Goal: Task Accomplishment & Management: Complete application form

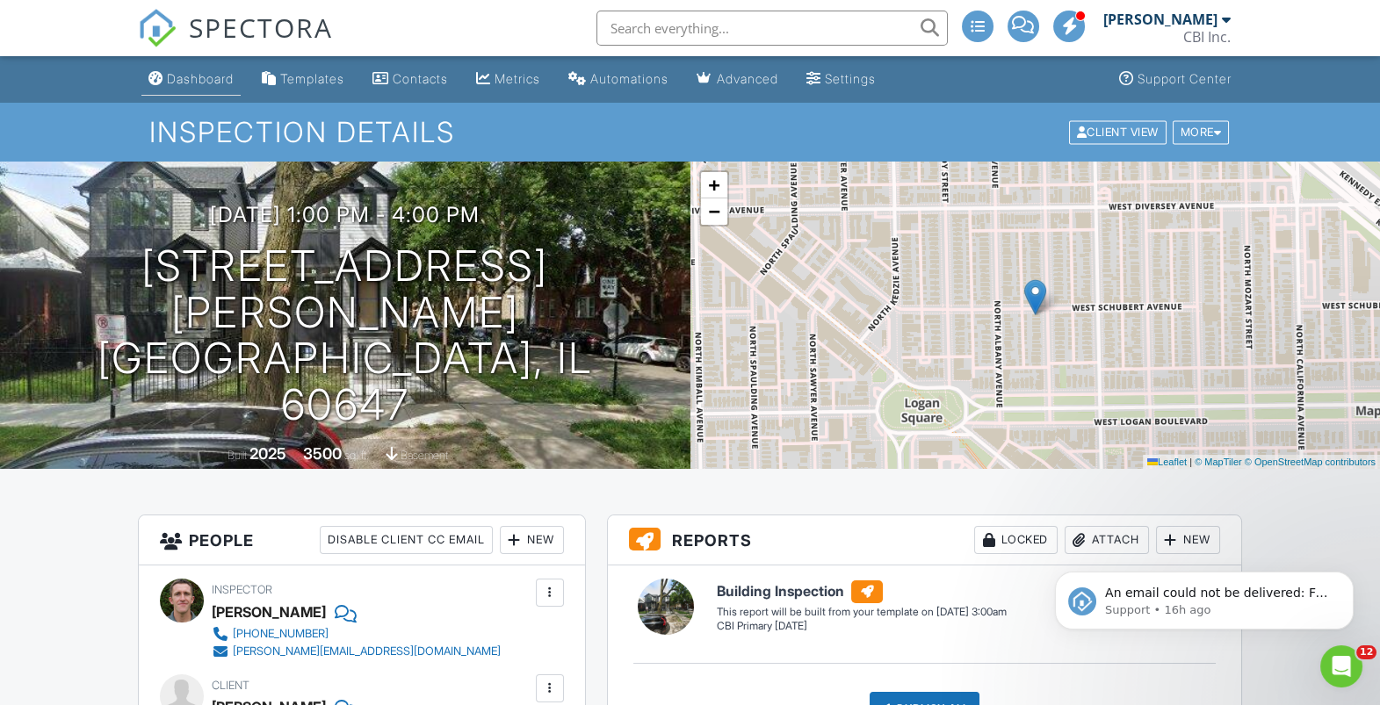
click at [188, 80] on div "Dashboard" at bounding box center [200, 78] width 67 height 15
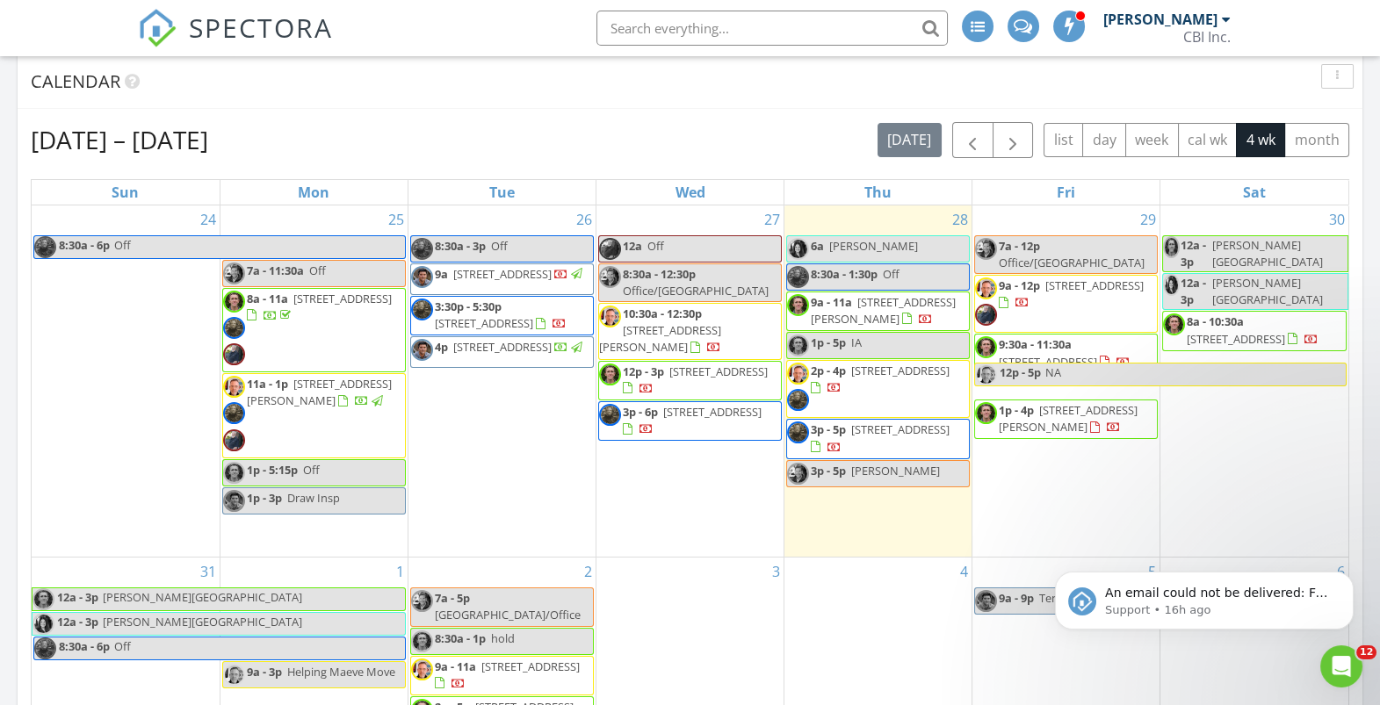
scroll to position [193, 0]
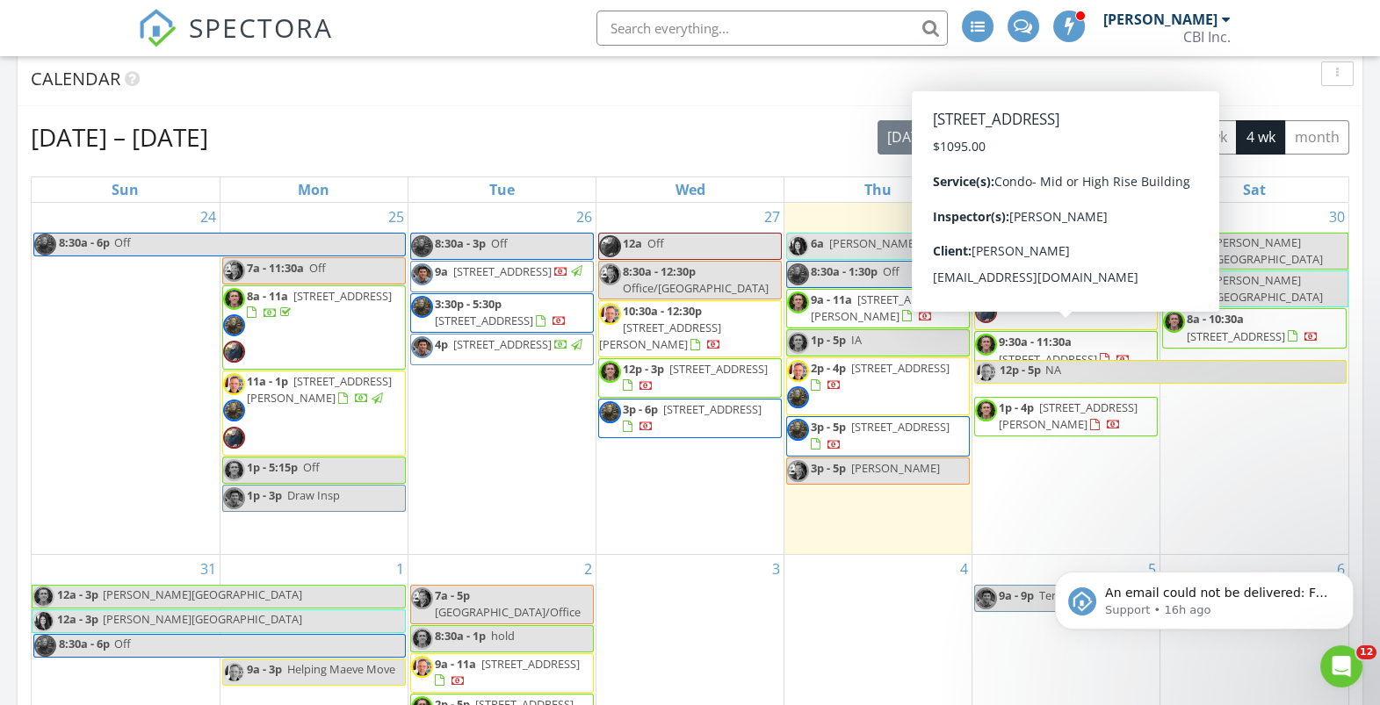
click at [1131, 354] on div at bounding box center [1124, 361] width 14 height 14
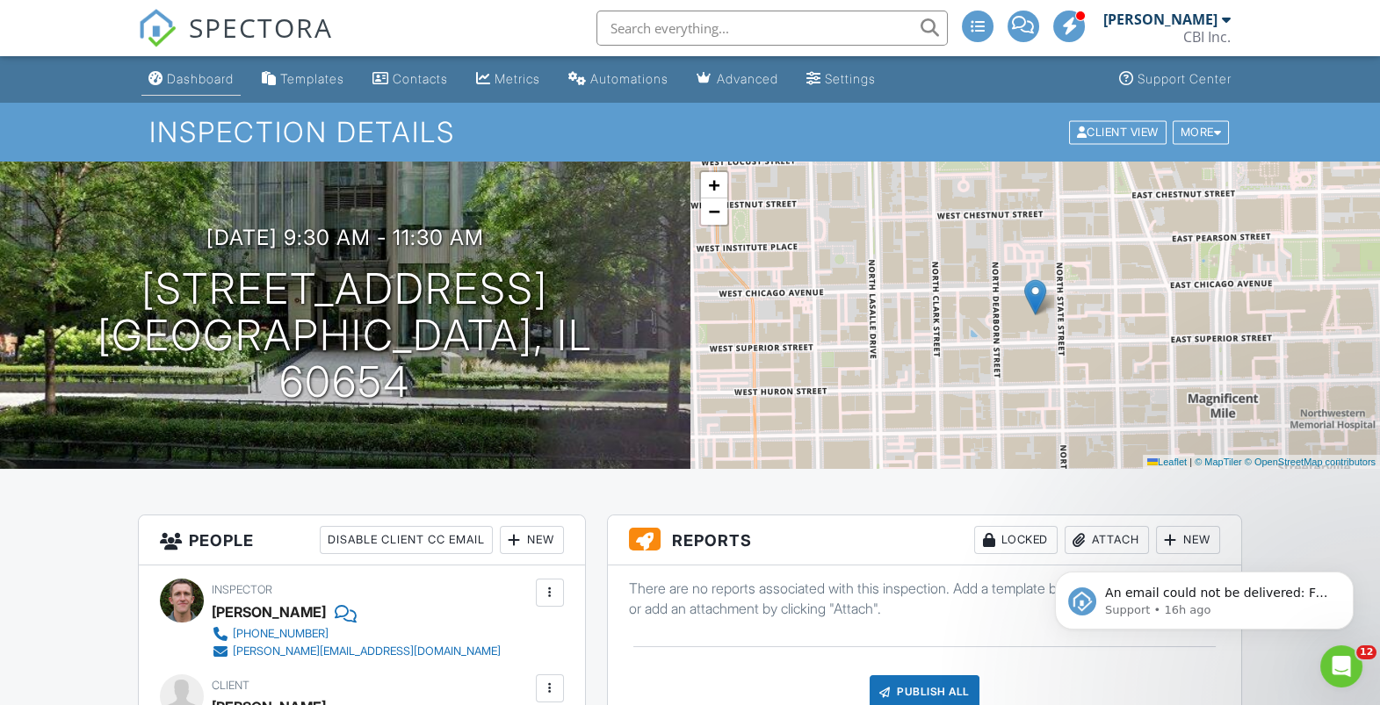
click at [213, 83] on div "Dashboard" at bounding box center [200, 78] width 67 height 15
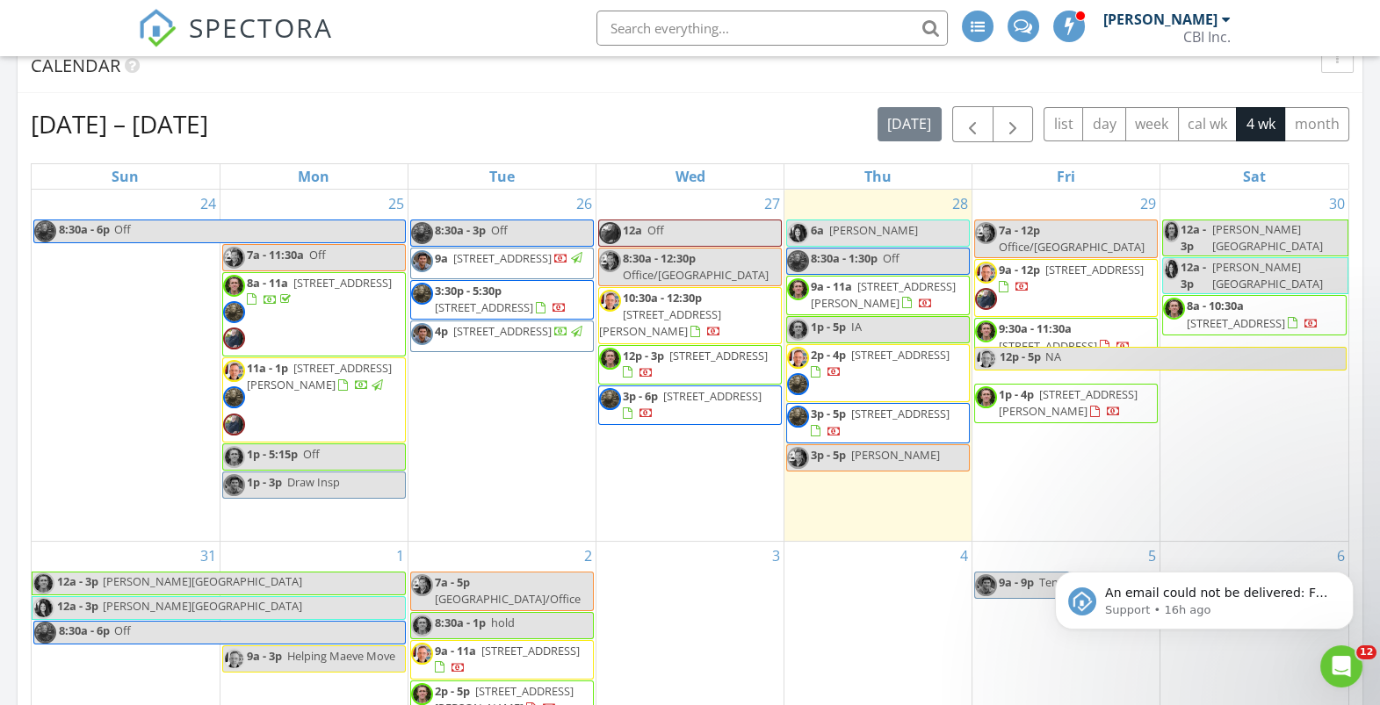
scroll to position [206, 0]
click at [1065, 390] on span "1p - 4p 2648 N Whipple St, Chicago 60647" at bounding box center [1066, 404] width 182 height 34
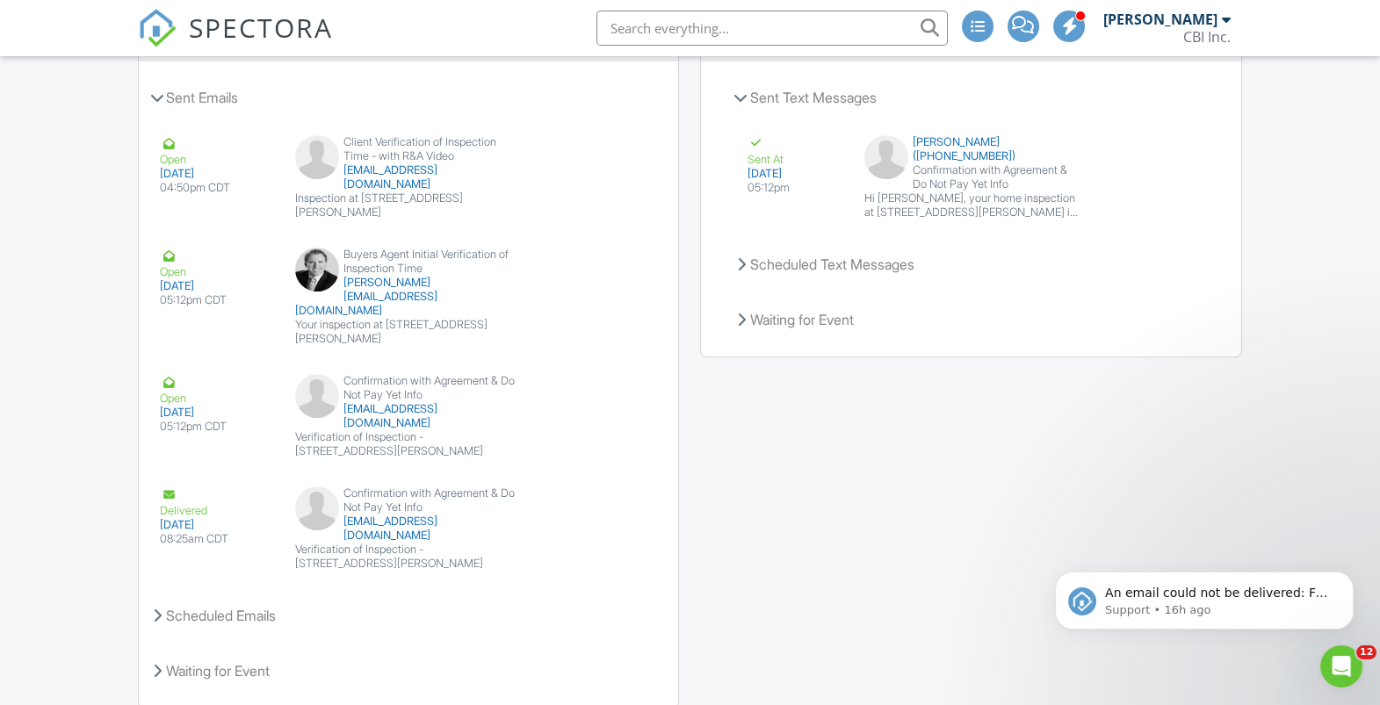
scroll to position [2347, 0]
click at [600, 445] on button "Resend" at bounding box center [606, 427] width 78 height 33
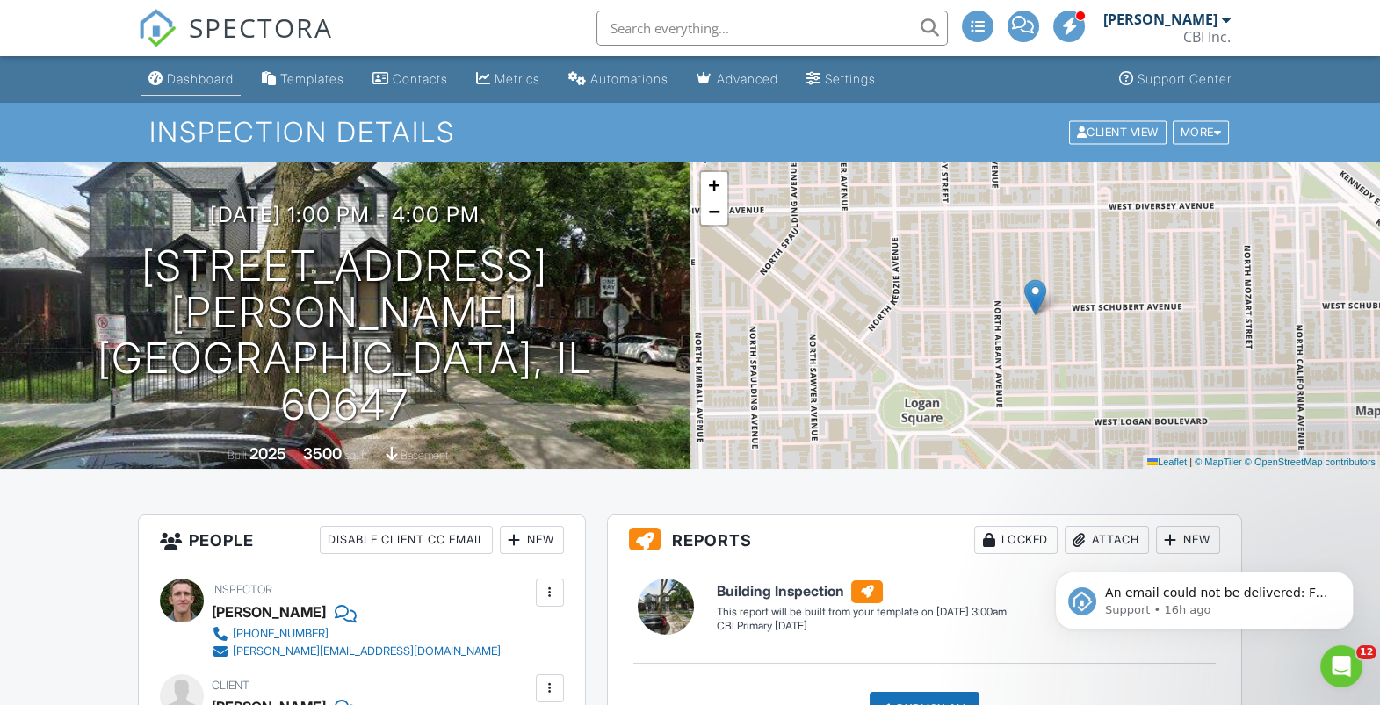
click at [215, 79] on div "Dashboard" at bounding box center [200, 78] width 67 height 15
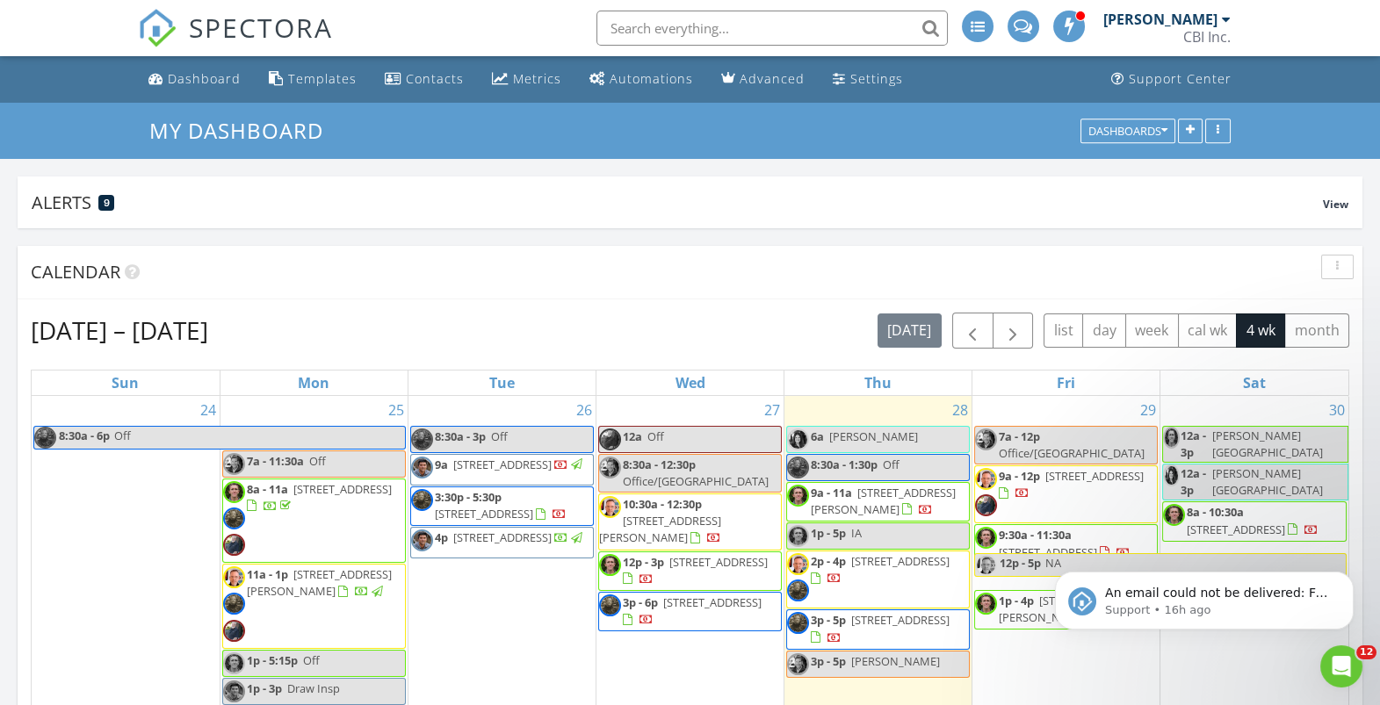
click at [1354, 577] on button "Dismiss notification" at bounding box center [1348, 577] width 23 height 23
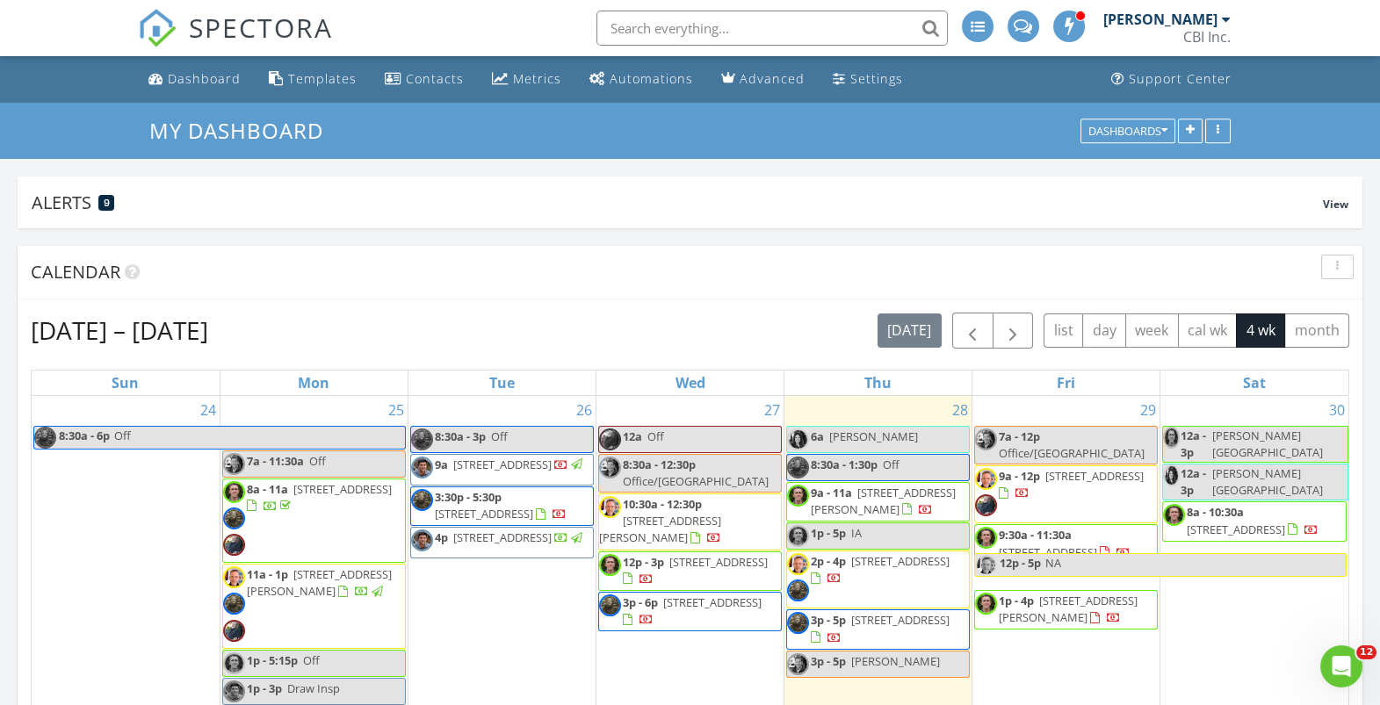
click at [1090, 613] on div at bounding box center [1095, 618] width 10 height 11
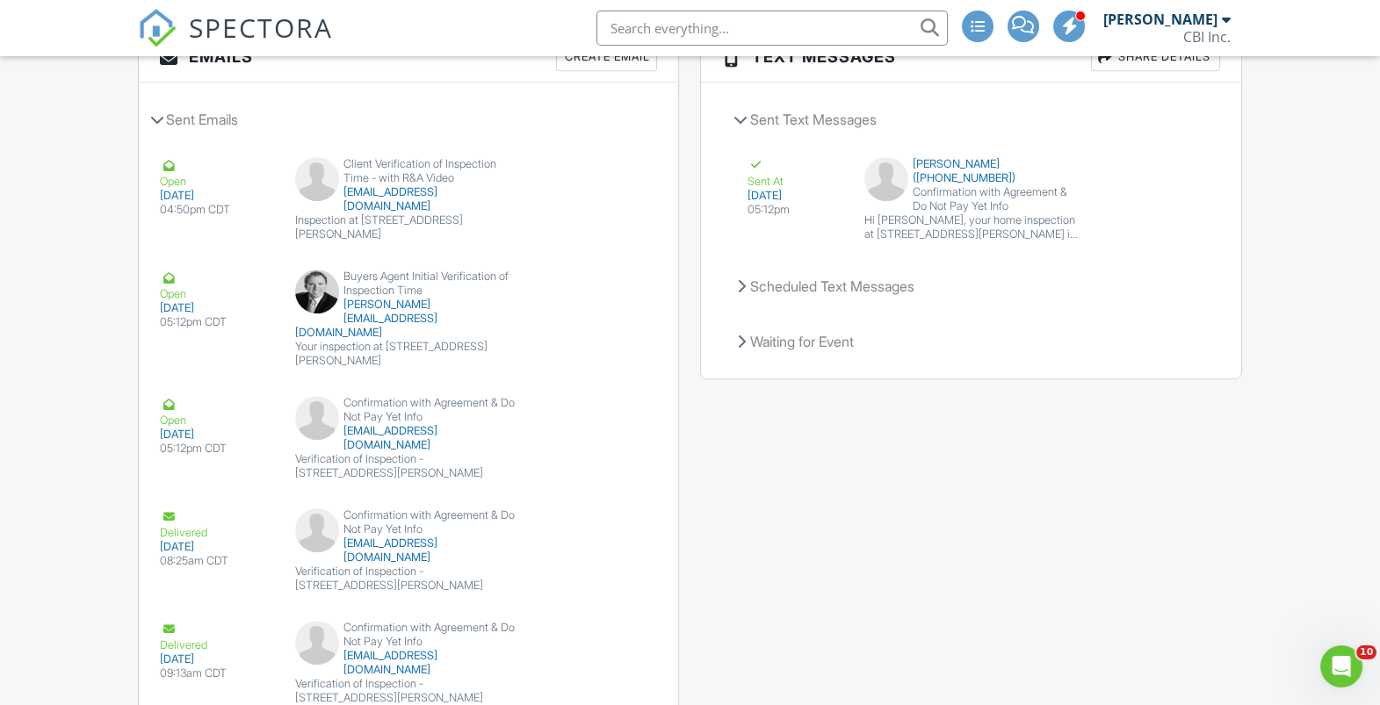
scroll to position [2330, 0]
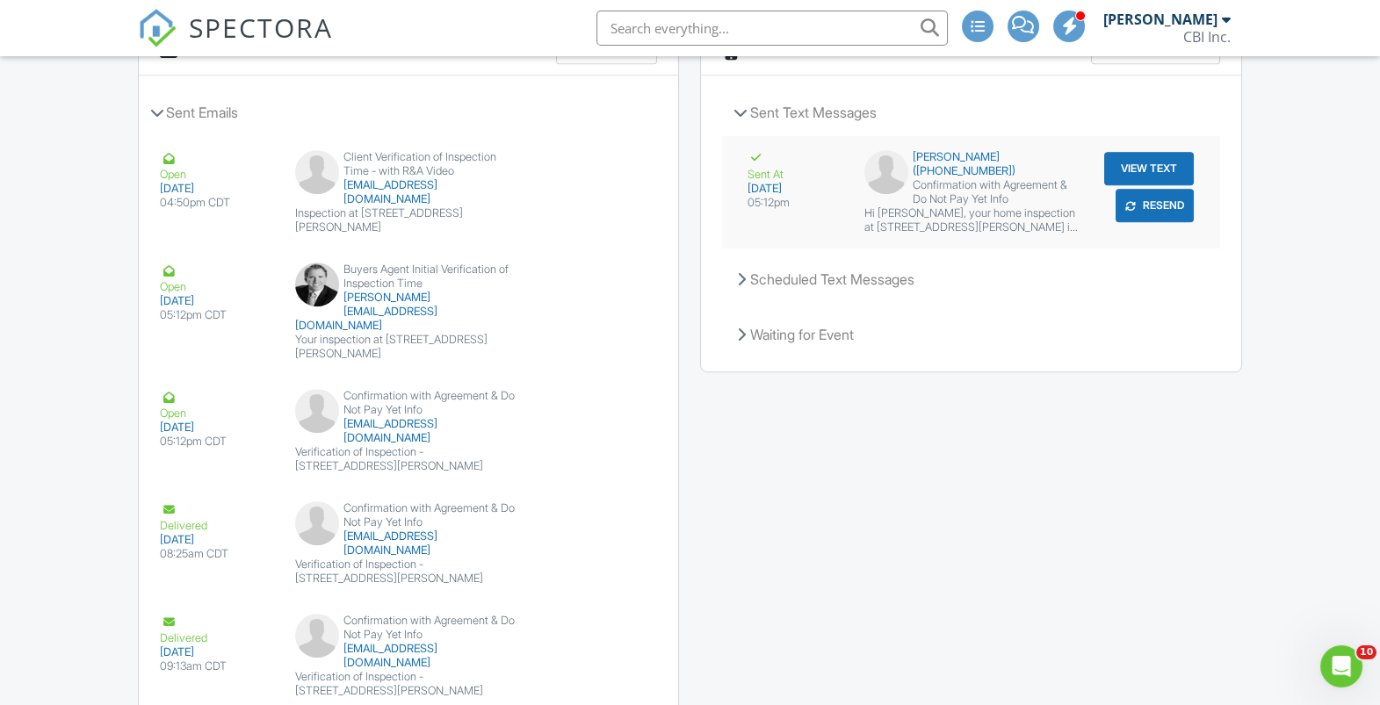
drag, startPoint x: 1145, startPoint y: 229, endPoint x: 1145, endPoint y: 212, distance: 17.6
click at [1145, 222] on div "Sent At 08/27/2025 05:12pm Megan Hirschey (+16083453978) Confirmation with Agre…" at bounding box center [970, 192] width 497 height 112
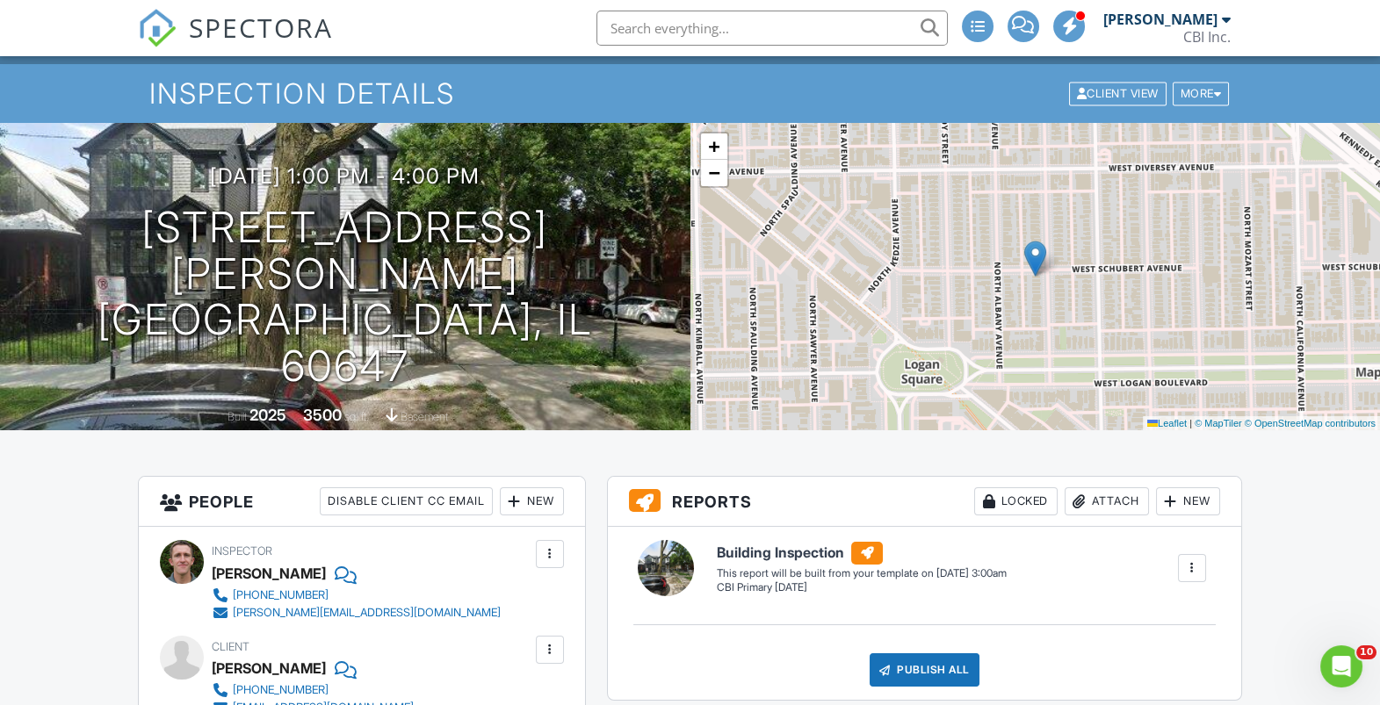
scroll to position [0, 0]
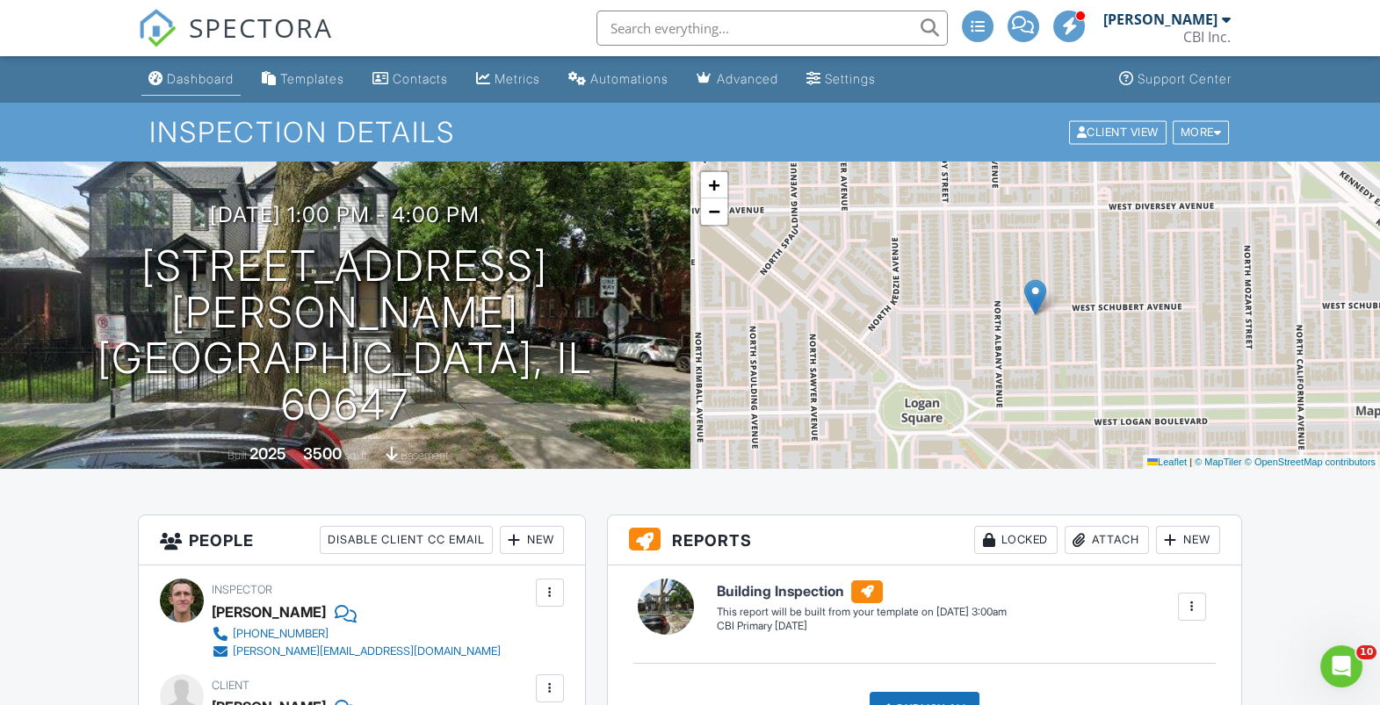
click at [195, 90] on link "Dashboard" at bounding box center [190, 79] width 99 height 33
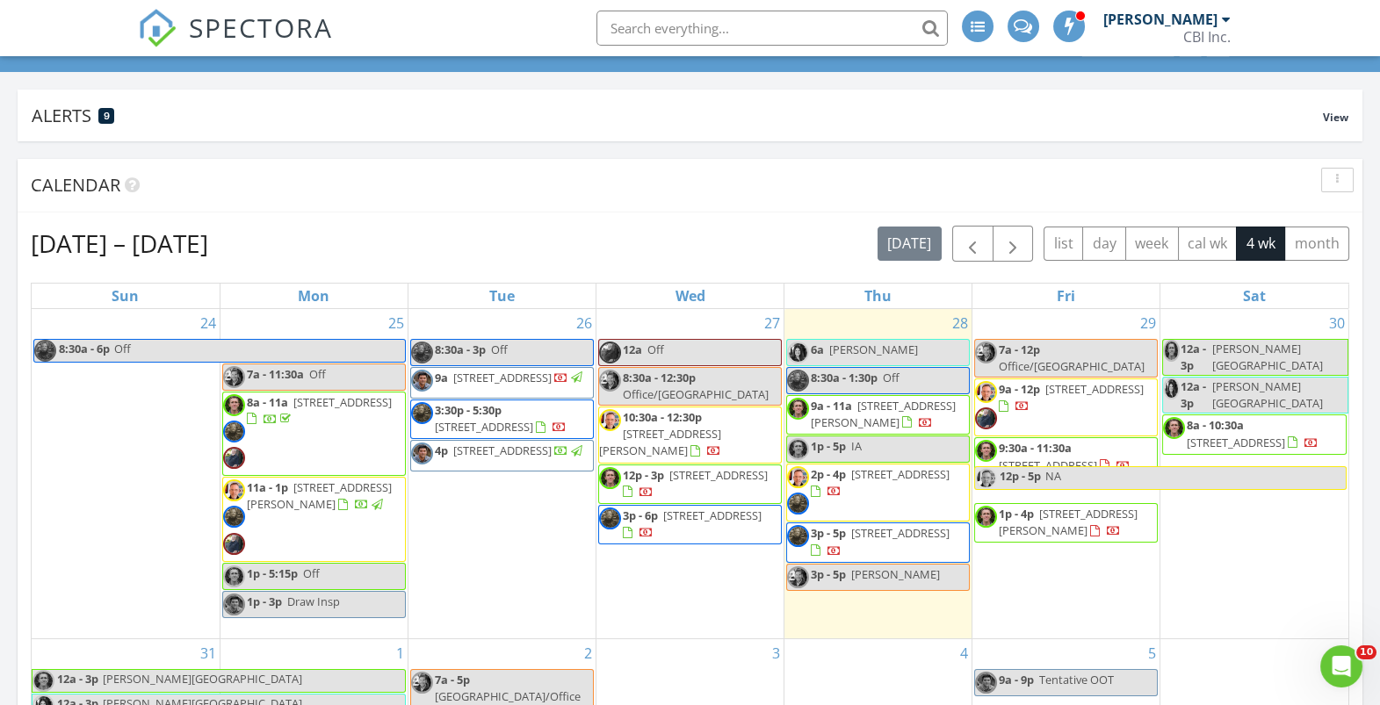
scroll to position [96, 0]
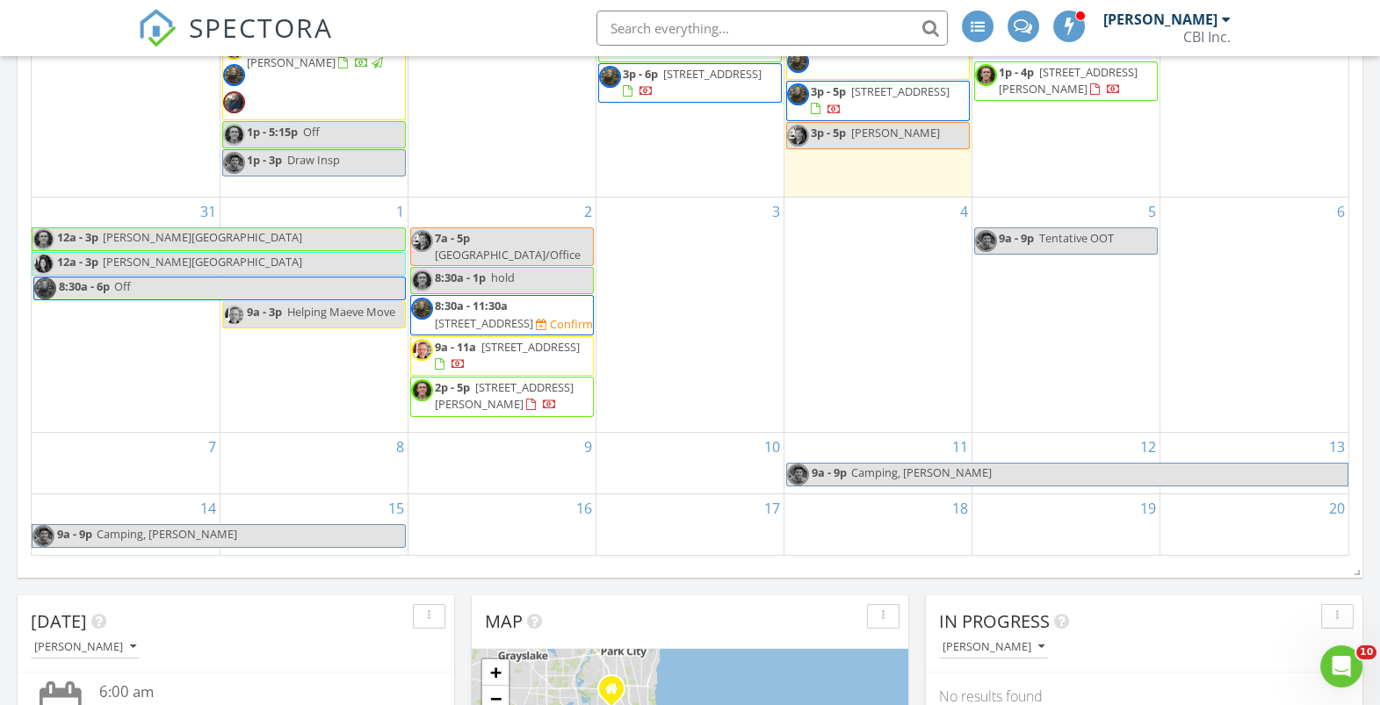
scroll to position [509, 0]
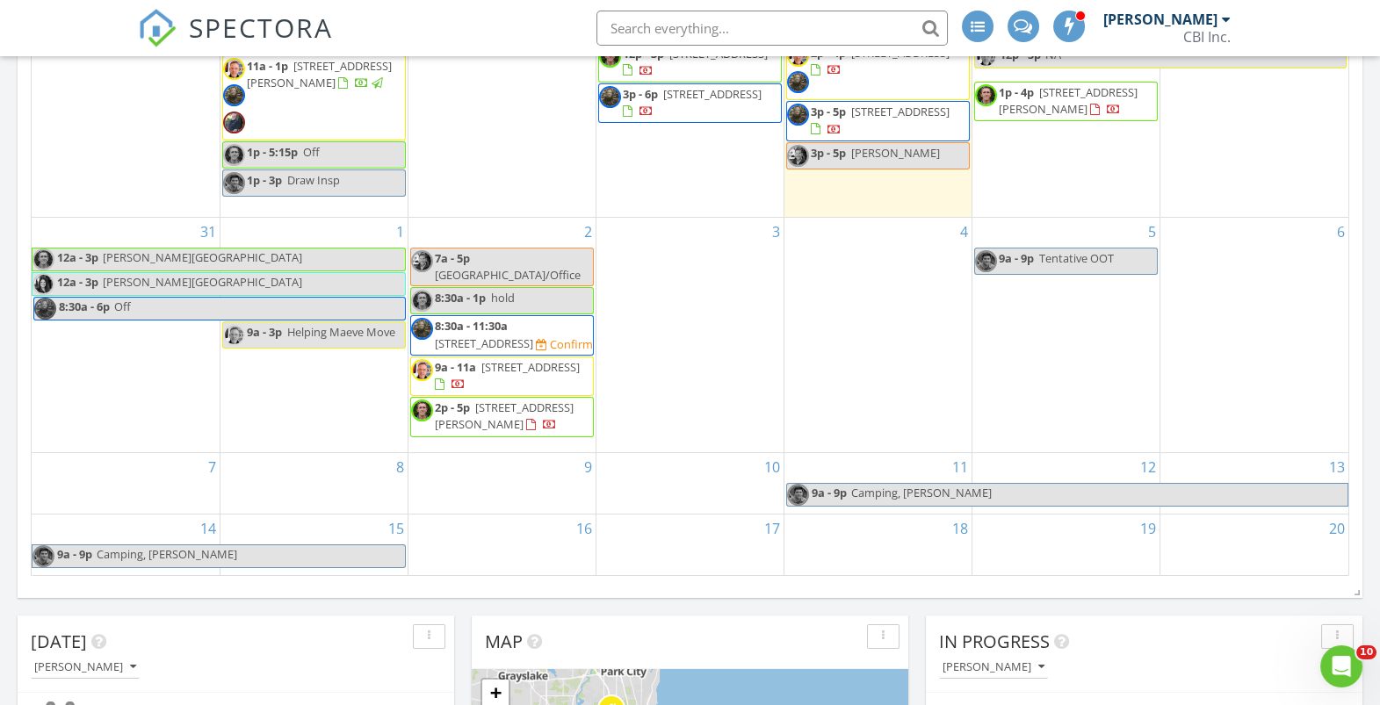
click at [468, 336] on span "[STREET_ADDRESS]" at bounding box center [484, 344] width 98 height 16
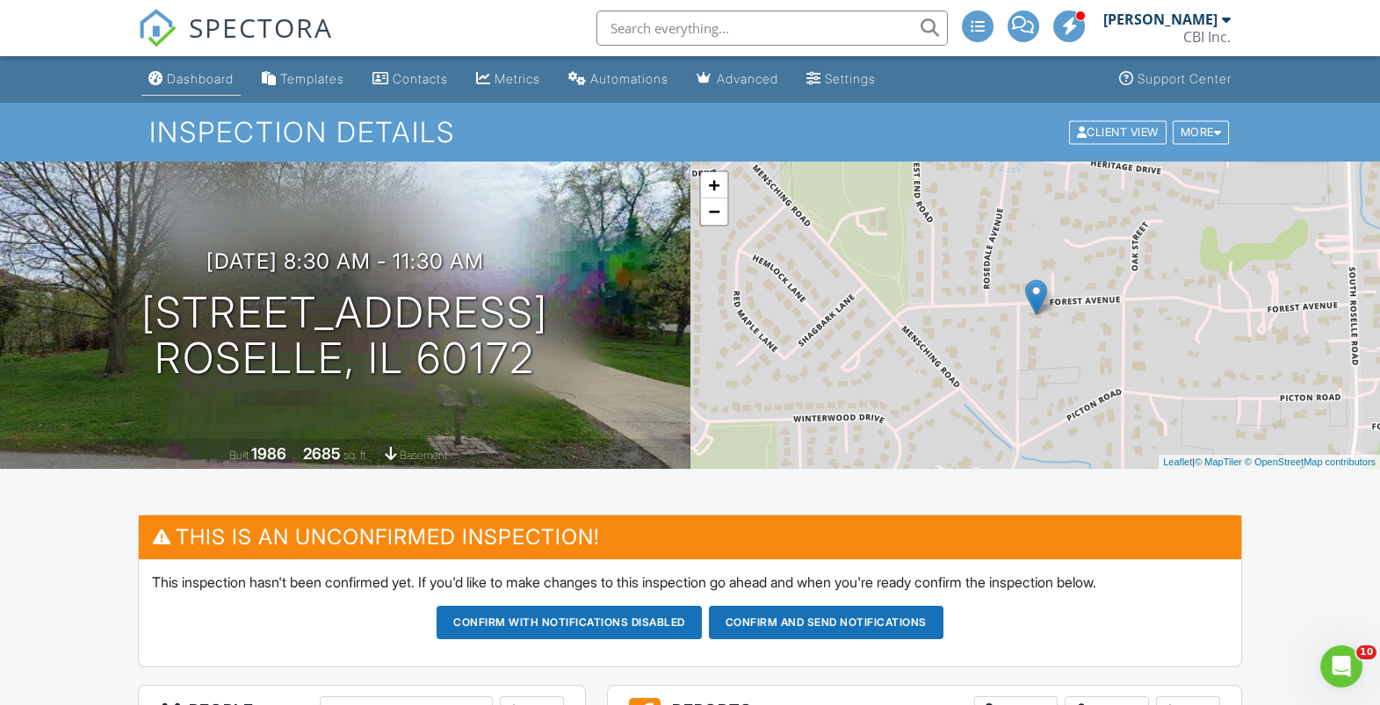
click at [206, 81] on div "Dashboard" at bounding box center [200, 78] width 67 height 15
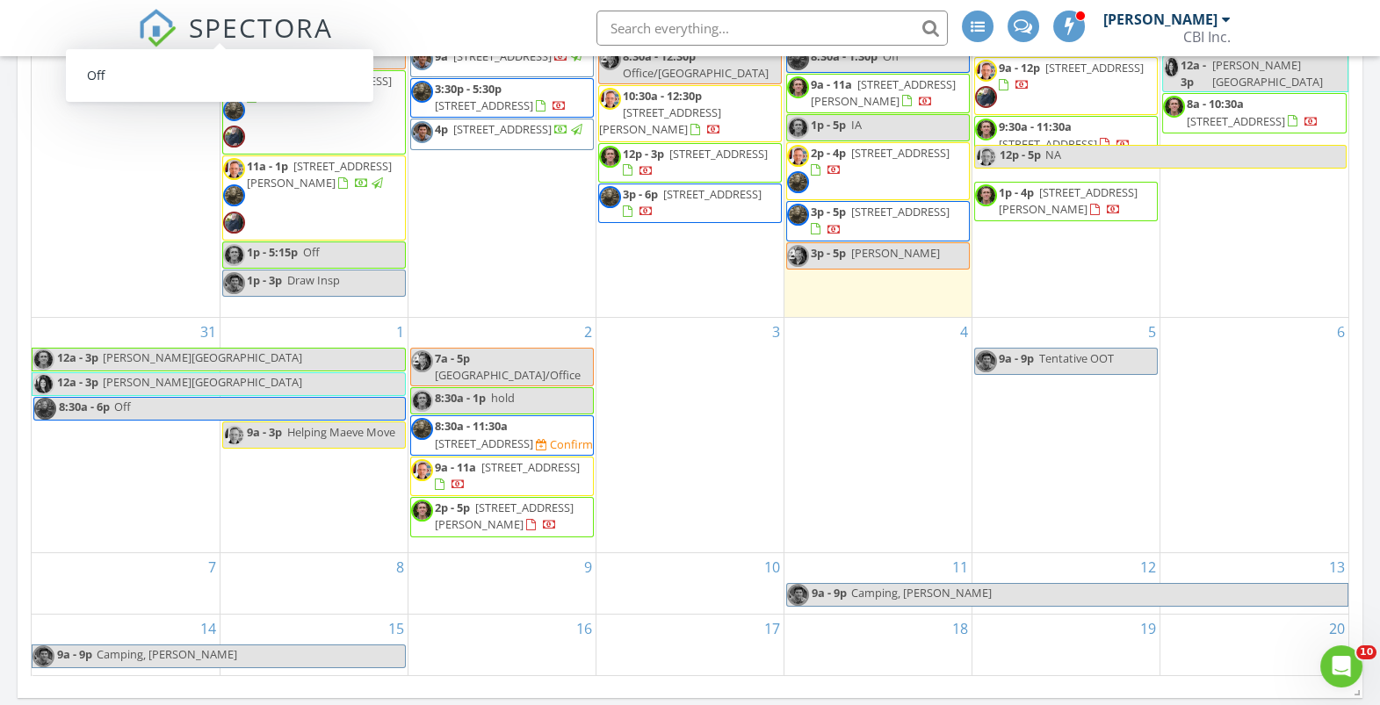
scroll to position [434, 0]
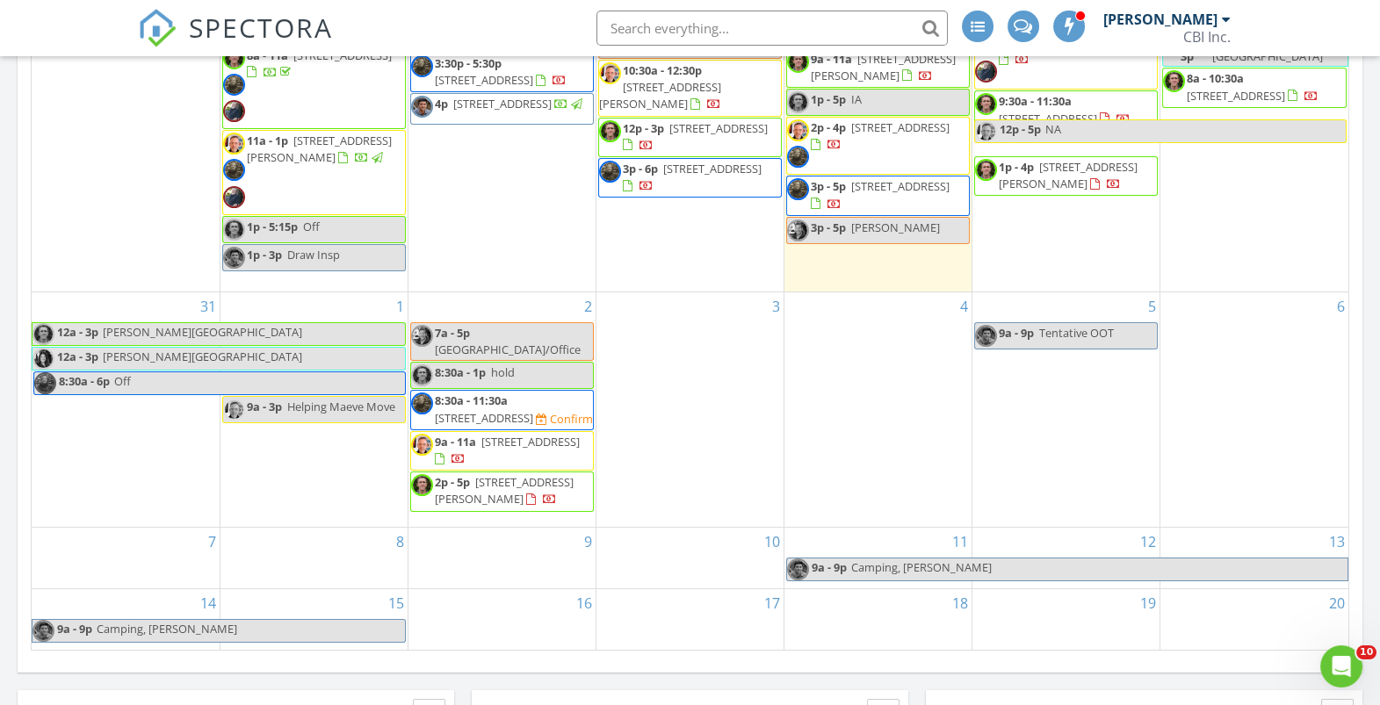
click at [462, 410] on span "[STREET_ADDRESS]" at bounding box center [484, 418] width 98 height 16
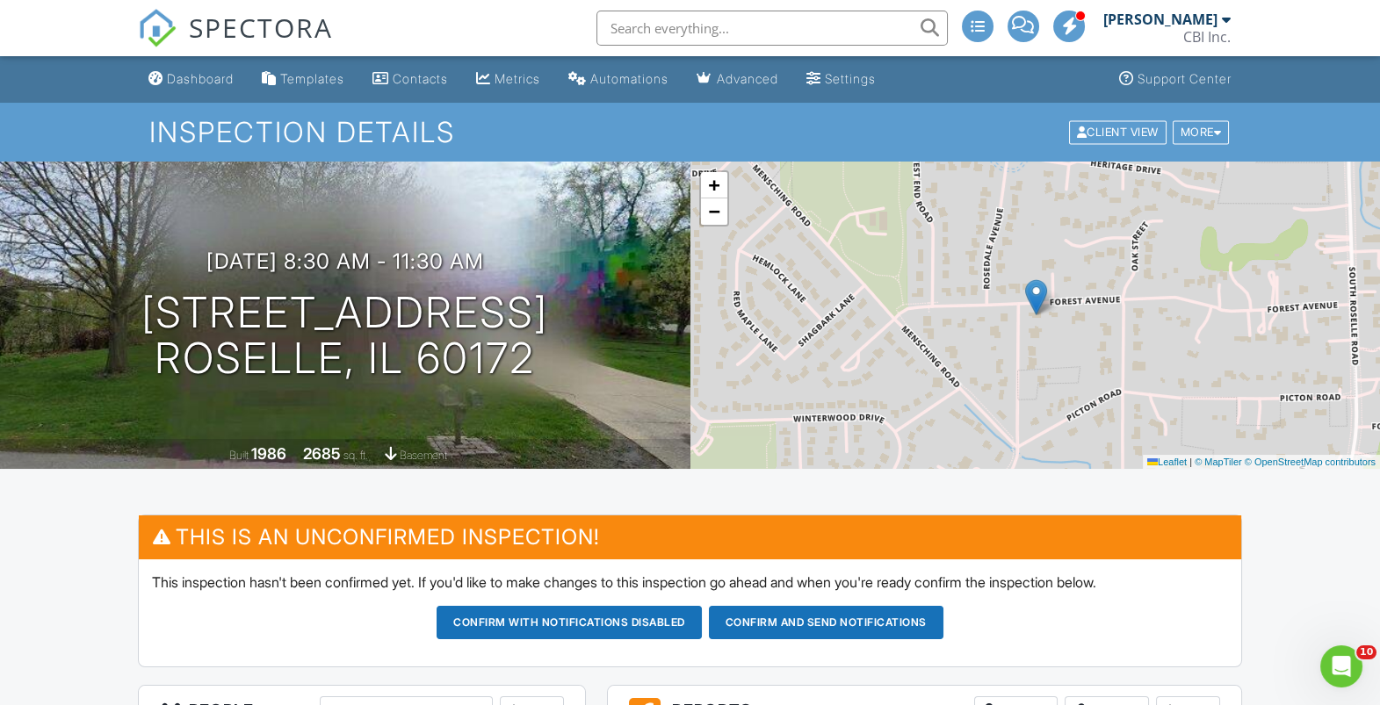
click at [775, 20] on input "text" at bounding box center [772, 28] width 351 height 35
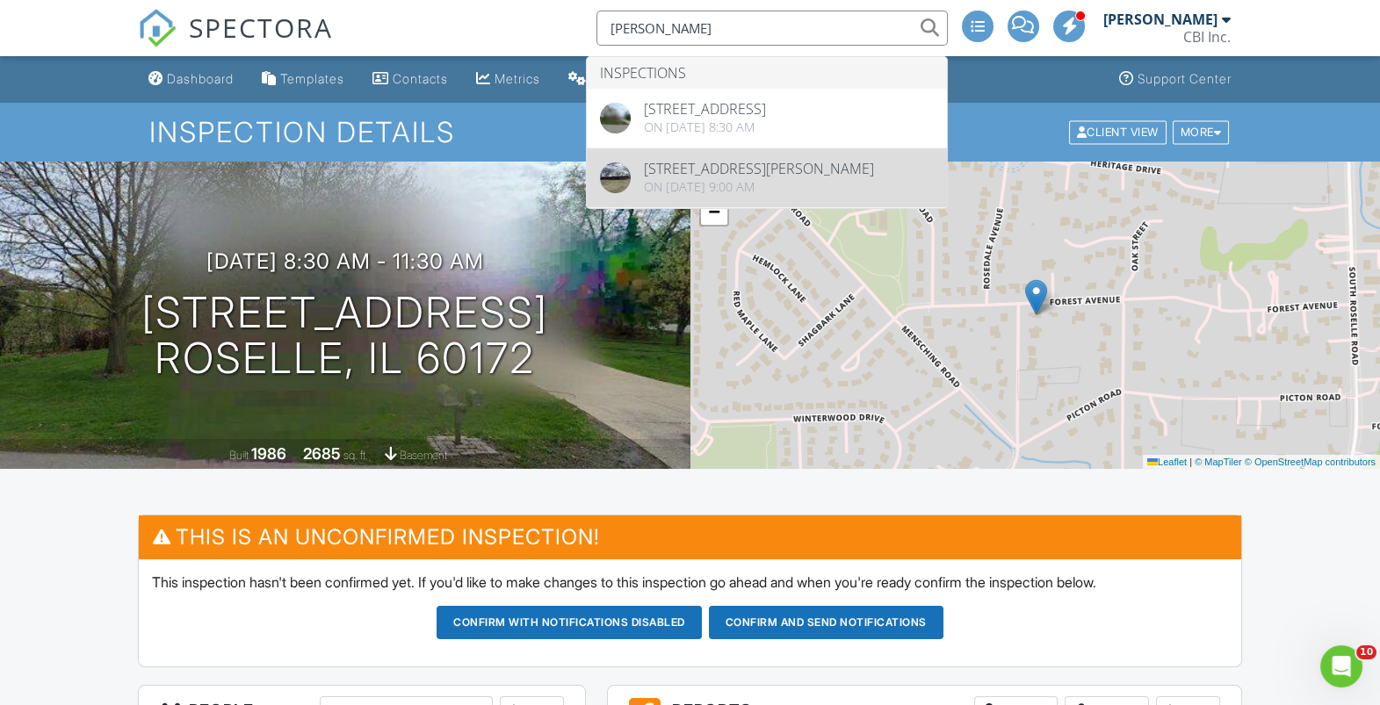
type input "christian miller"
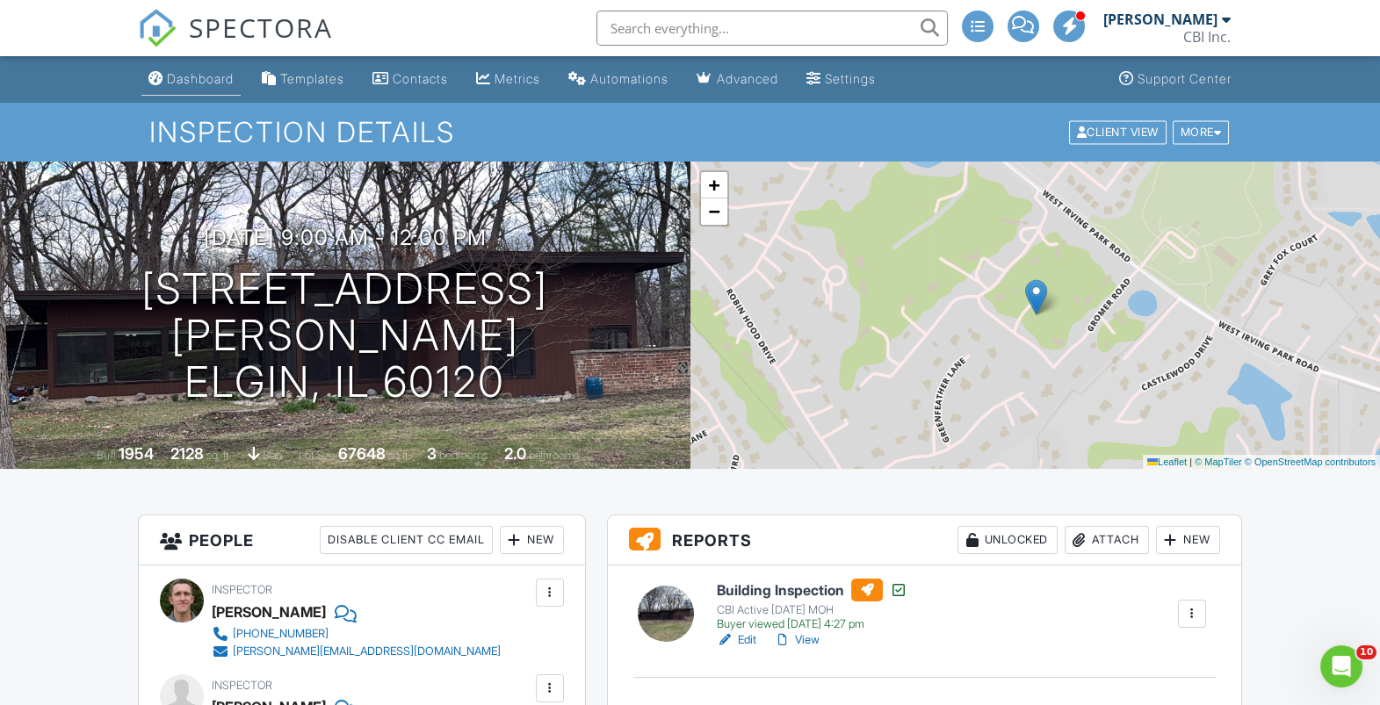
click at [206, 83] on div "Dashboard" at bounding box center [200, 78] width 67 height 15
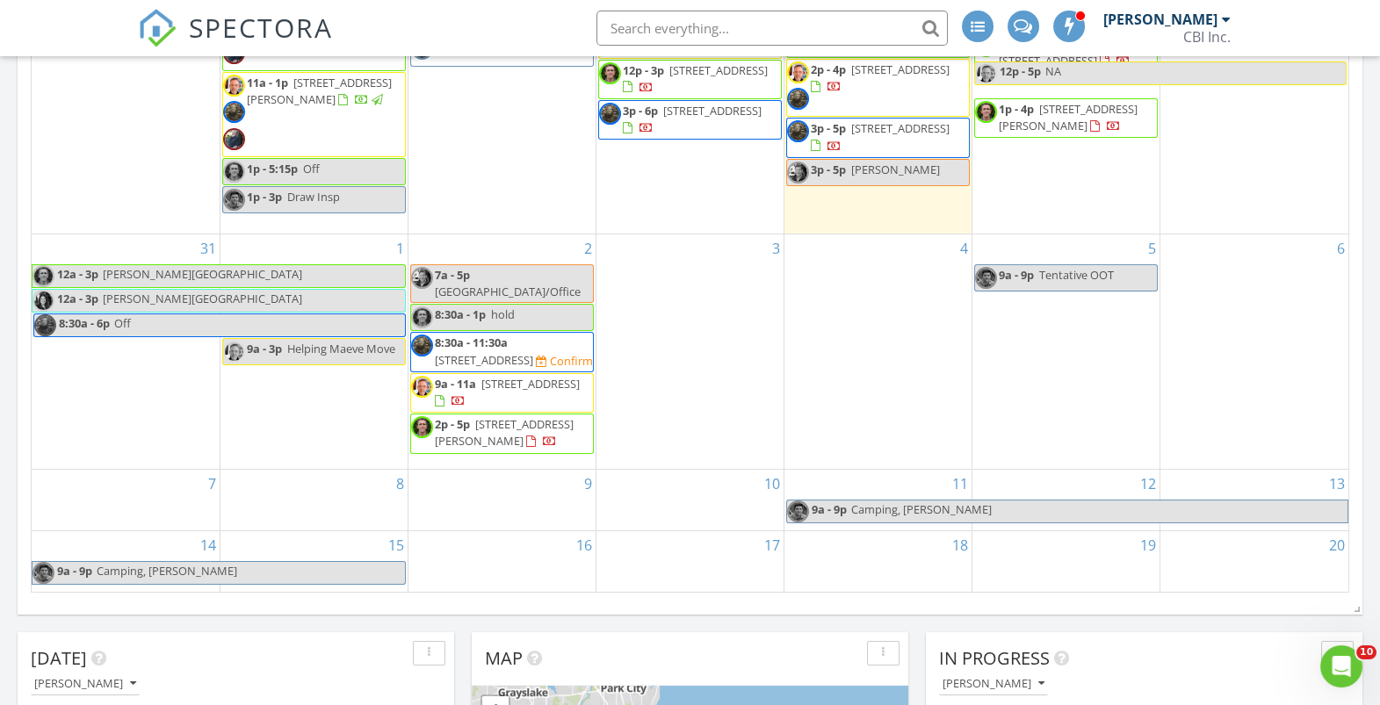
scroll to position [503, 0]
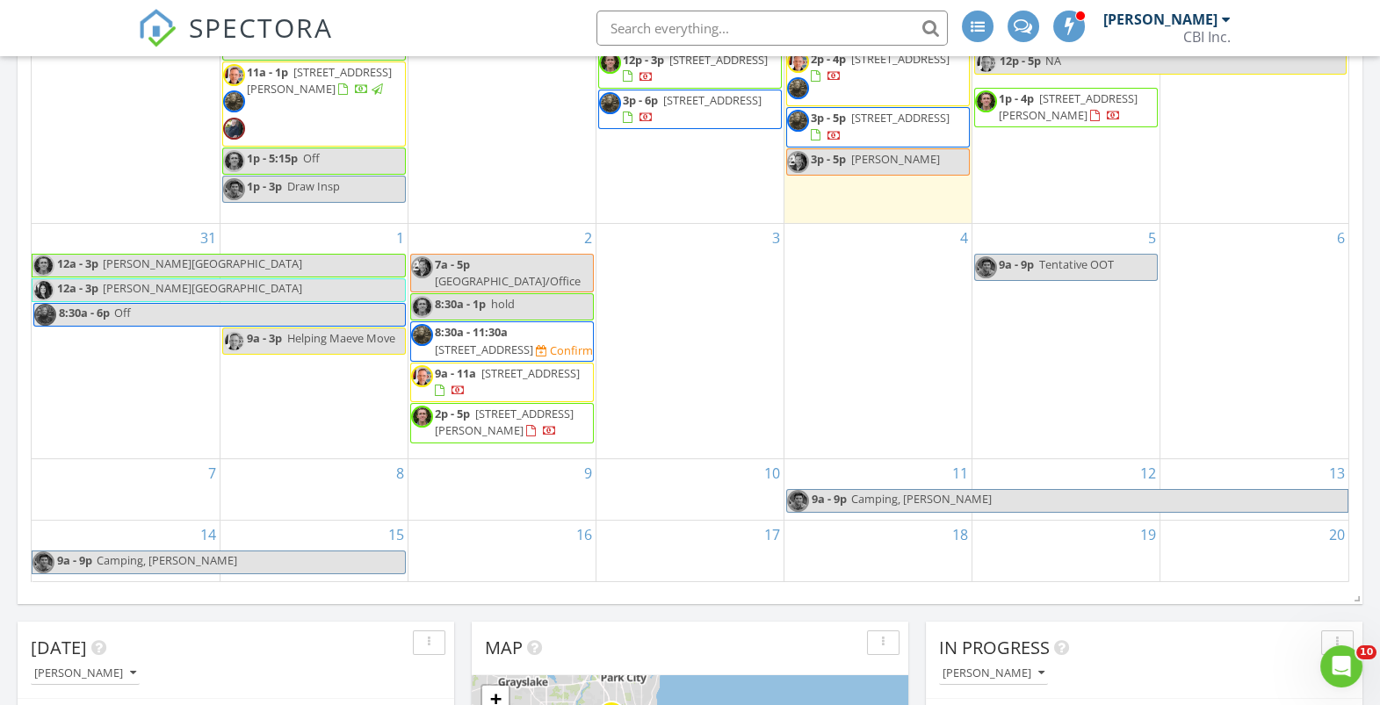
click at [484, 342] on span "245 Forest Ave, Roselle 60172" at bounding box center [484, 350] width 98 height 16
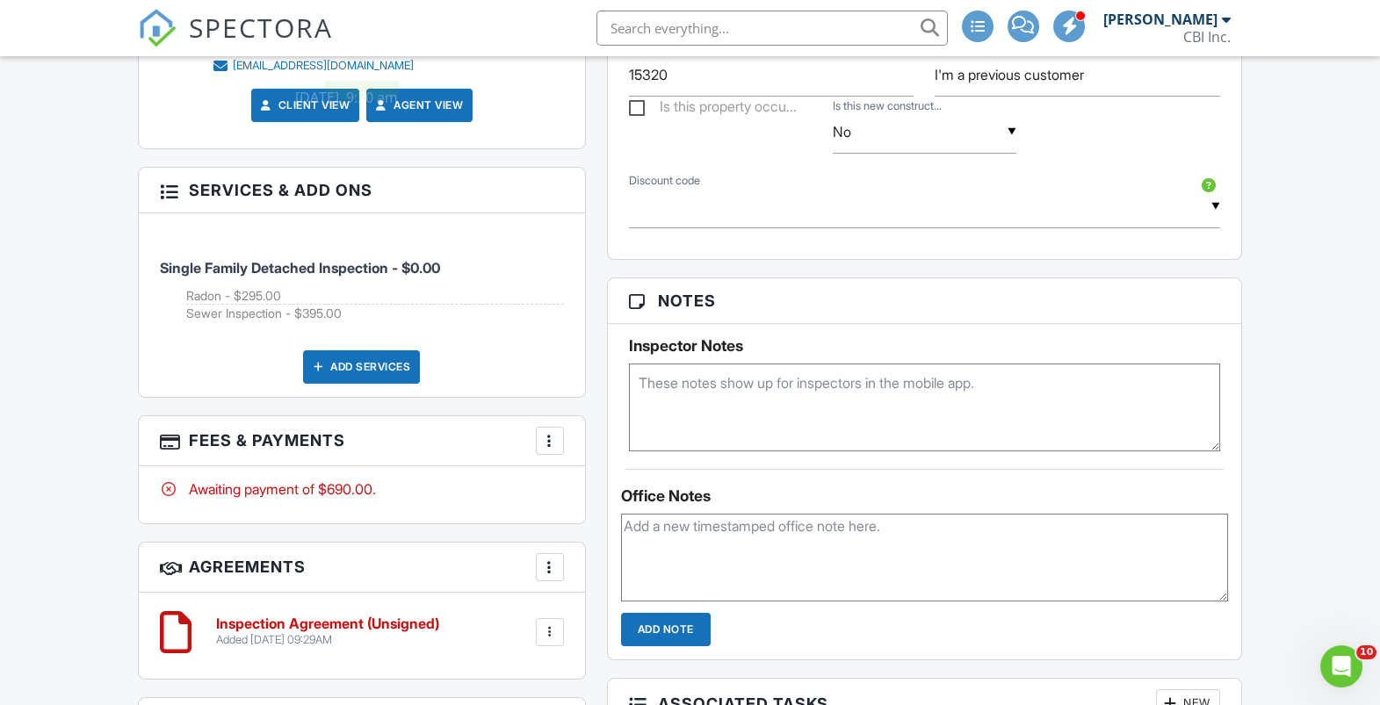
scroll to position [1091, 0]
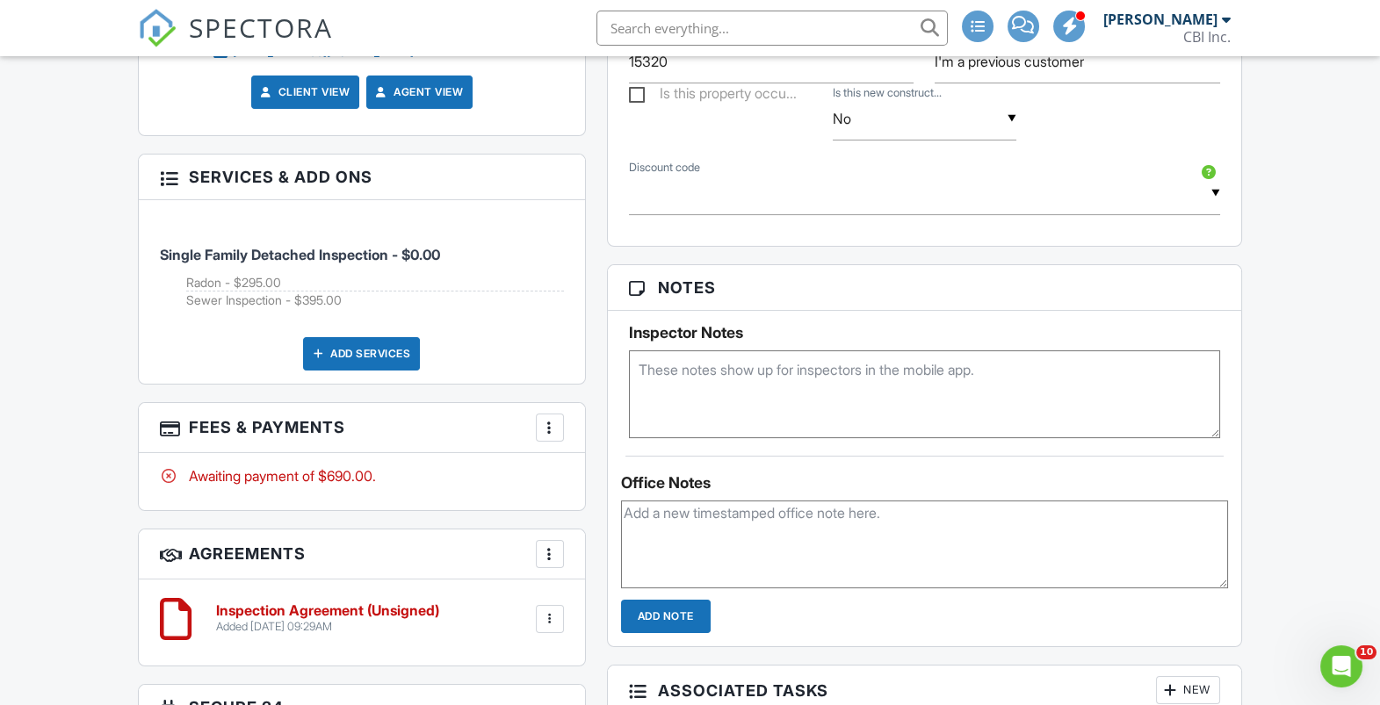
click at [548, 435] on div "More" at bounding box center [550, 428] width 28 height 28
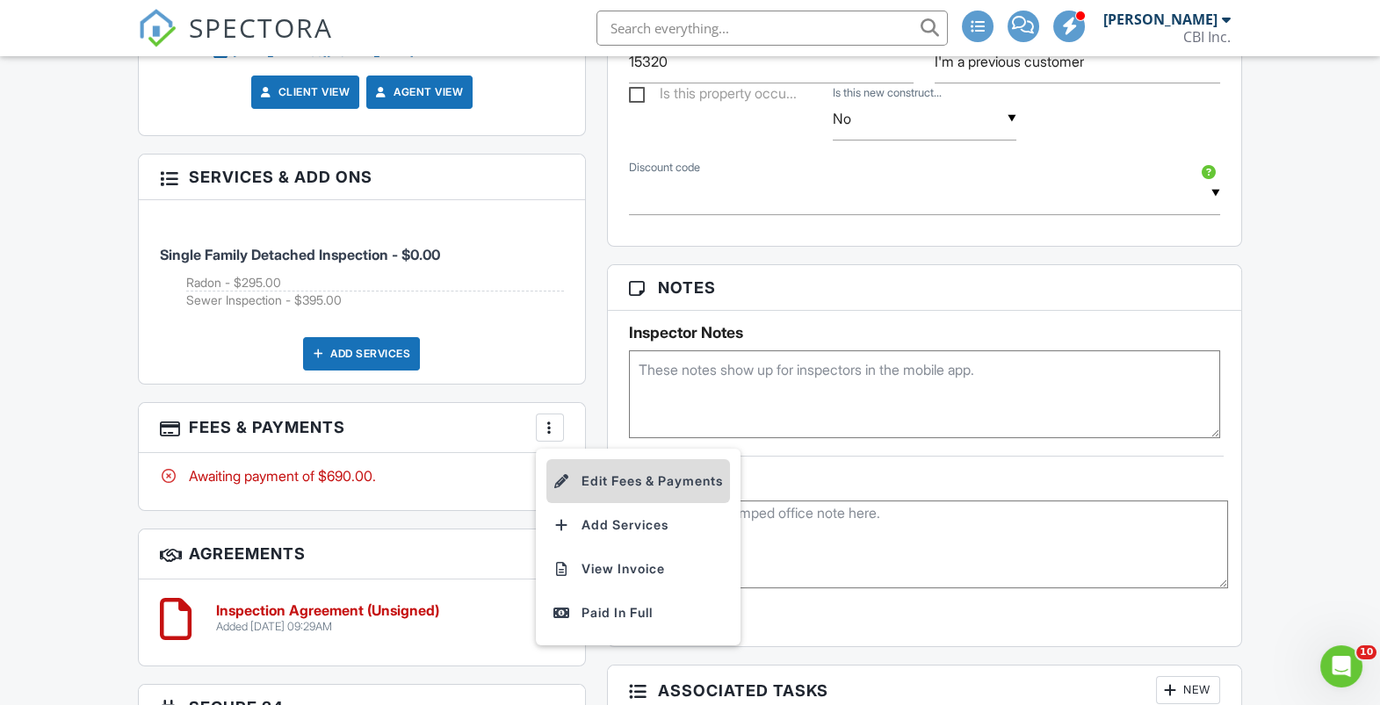
click at [579, 480] on li "Edit Fees & Payments" at bounding box center [638, 481] width 184 height 44
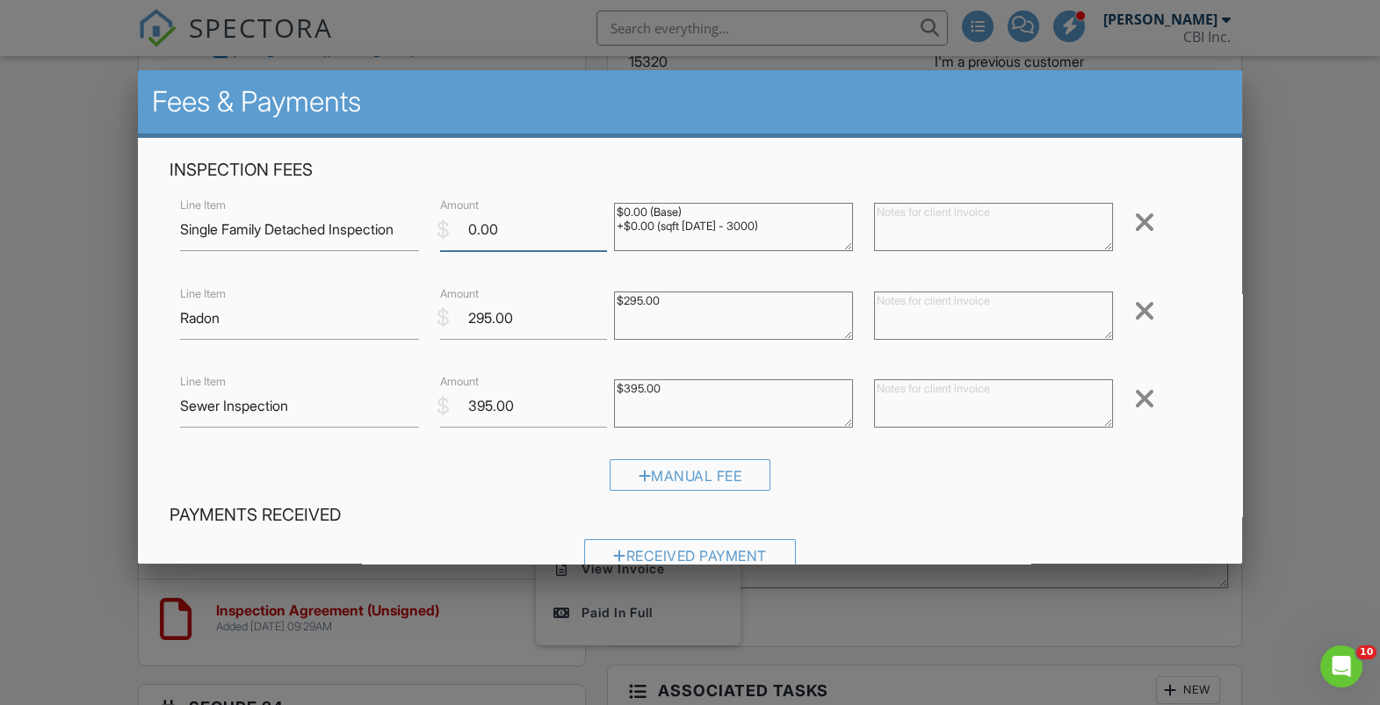
click at [485, 235] on input "0.00" at bounding box center [523, 229] width 166 height 43
type input "850"
click at [958, 498] on div "Manual Fee" at bounding box center [690, 481] width 1041 height 45
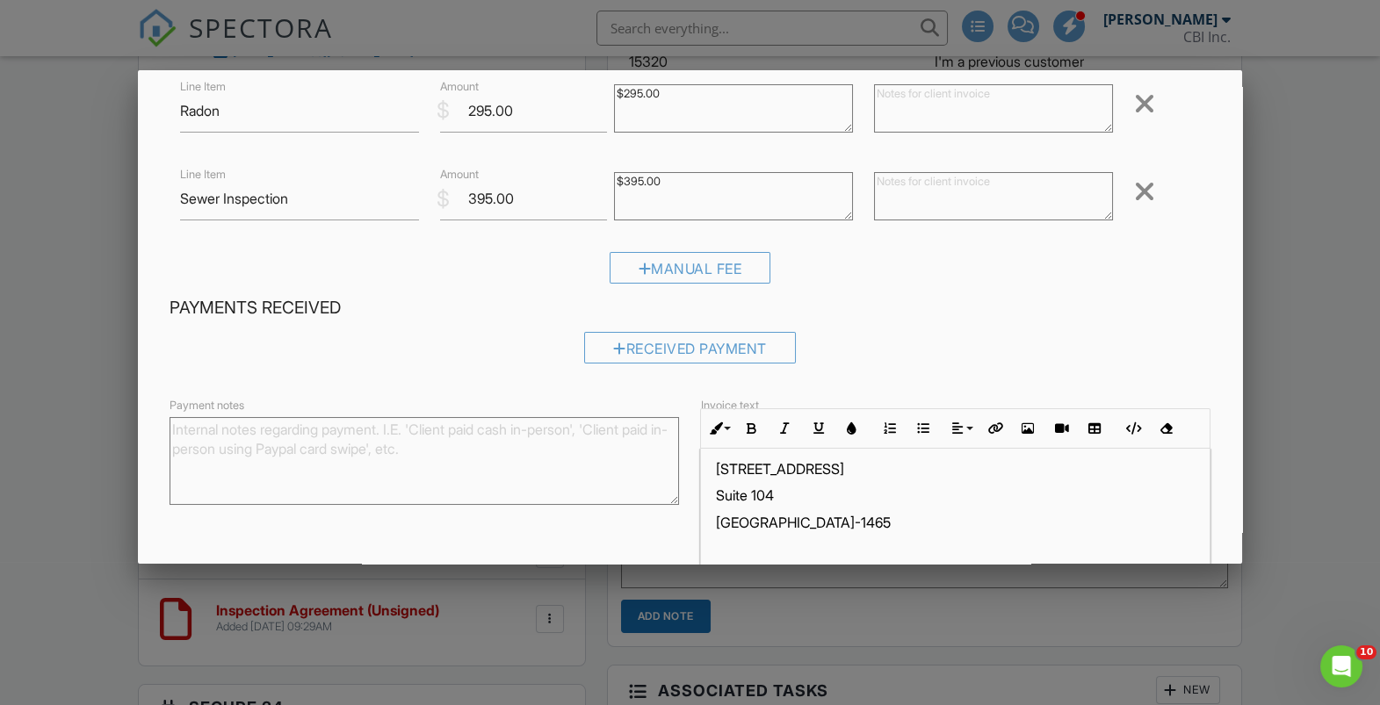
scroll to position [307, 0]
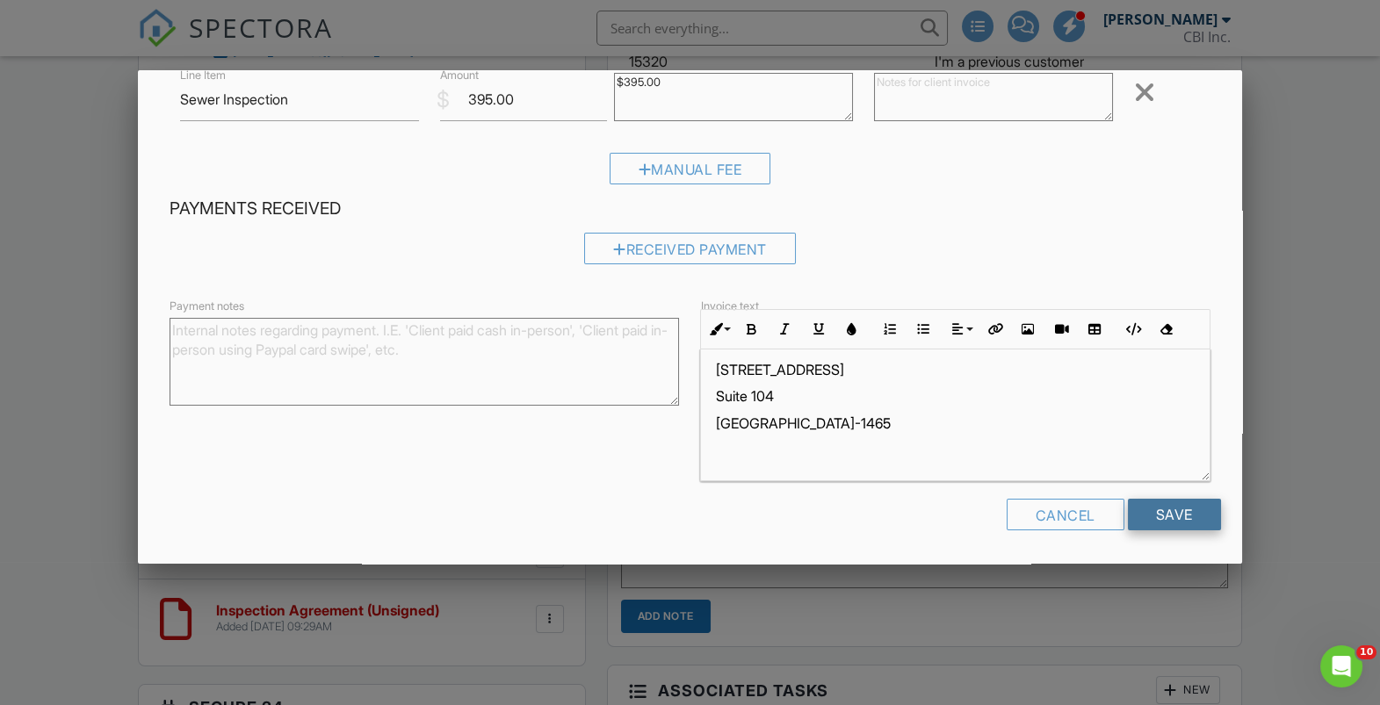
click at [1199, 518] on input "Save" at bounding box center [1174, 515] width 93 height 32
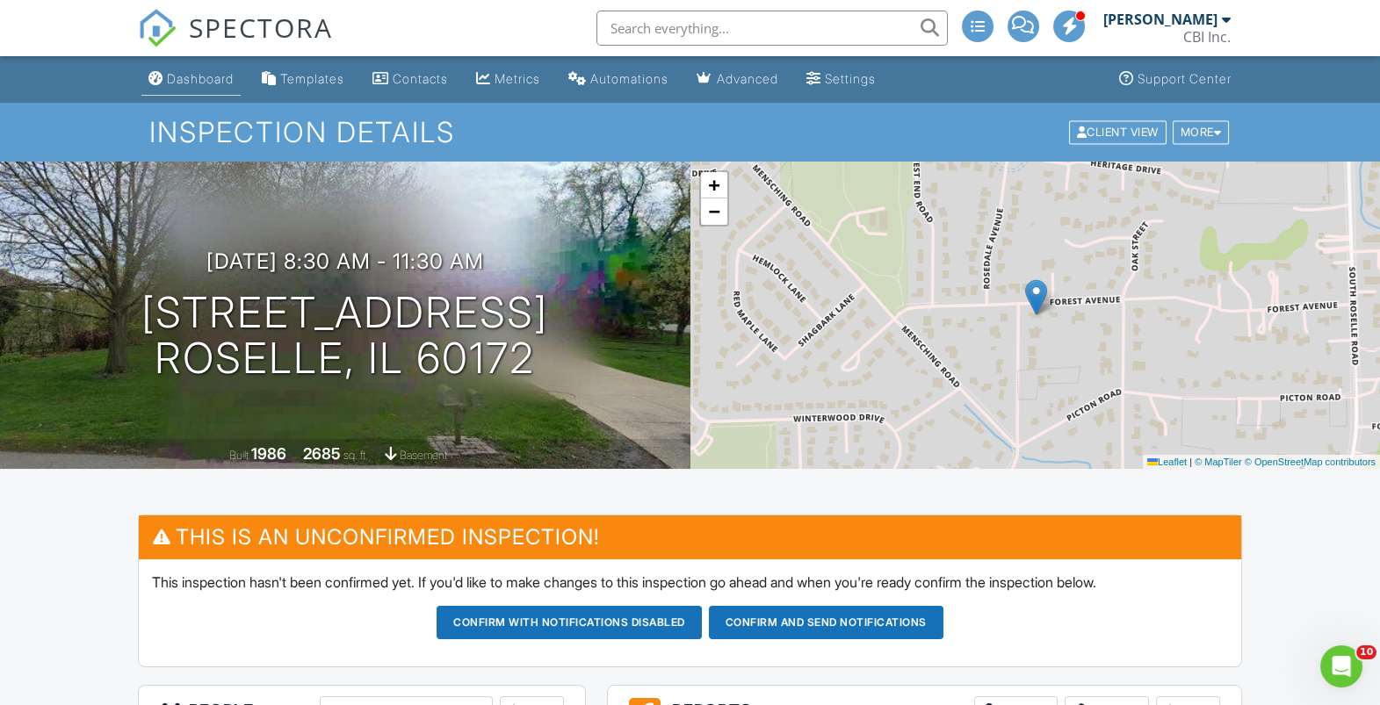
click at [202, 83] on div "Dashboard" at bounding box center [200, 78] width 67 height 15
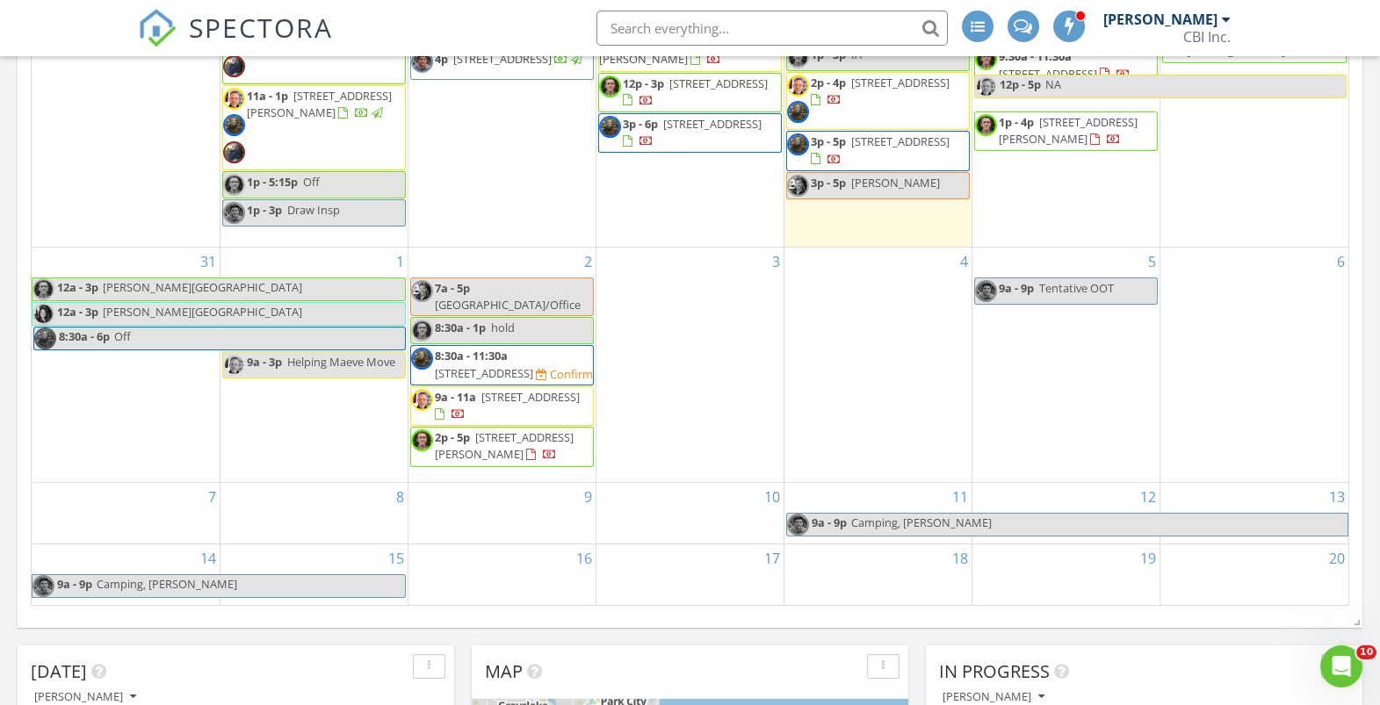
scroll to position [477, 0]
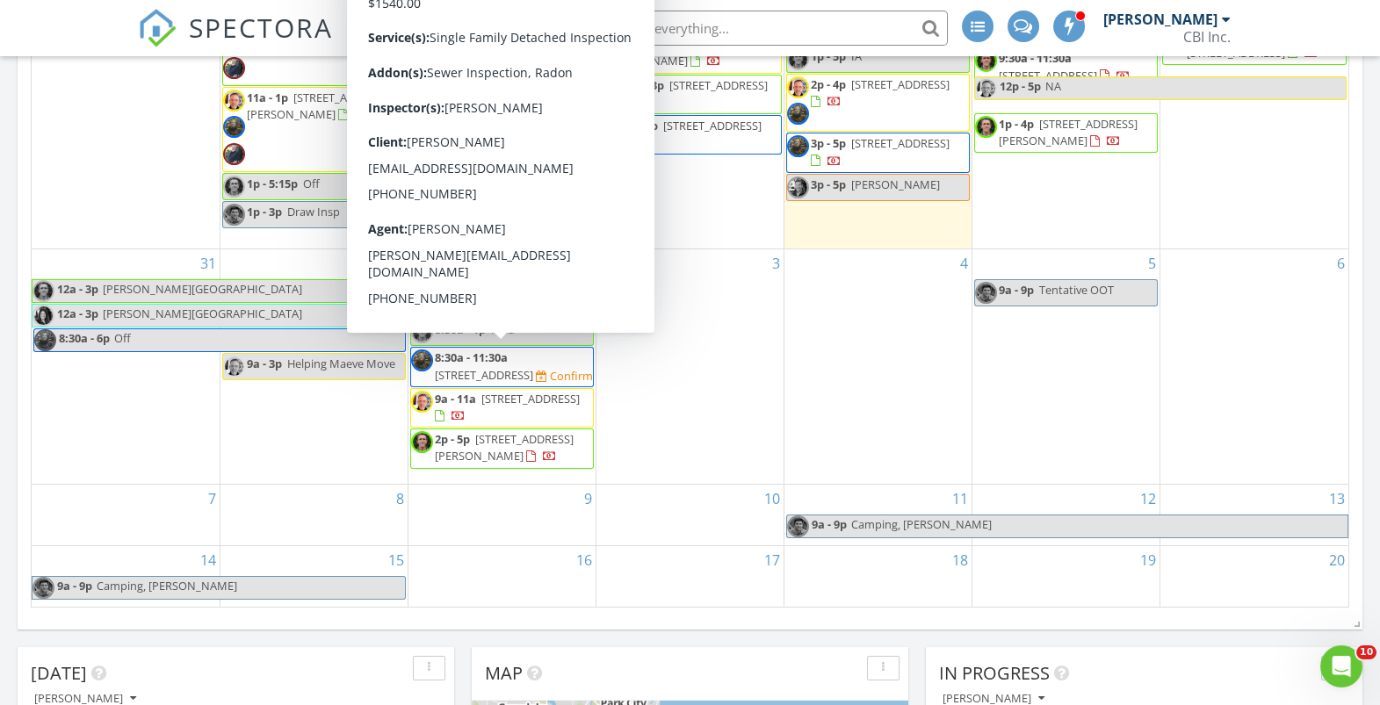
click at [451, 367] on span "245 Forest Ave, Roselle 60172" at bounding box center [484, 375] width 98 height 16
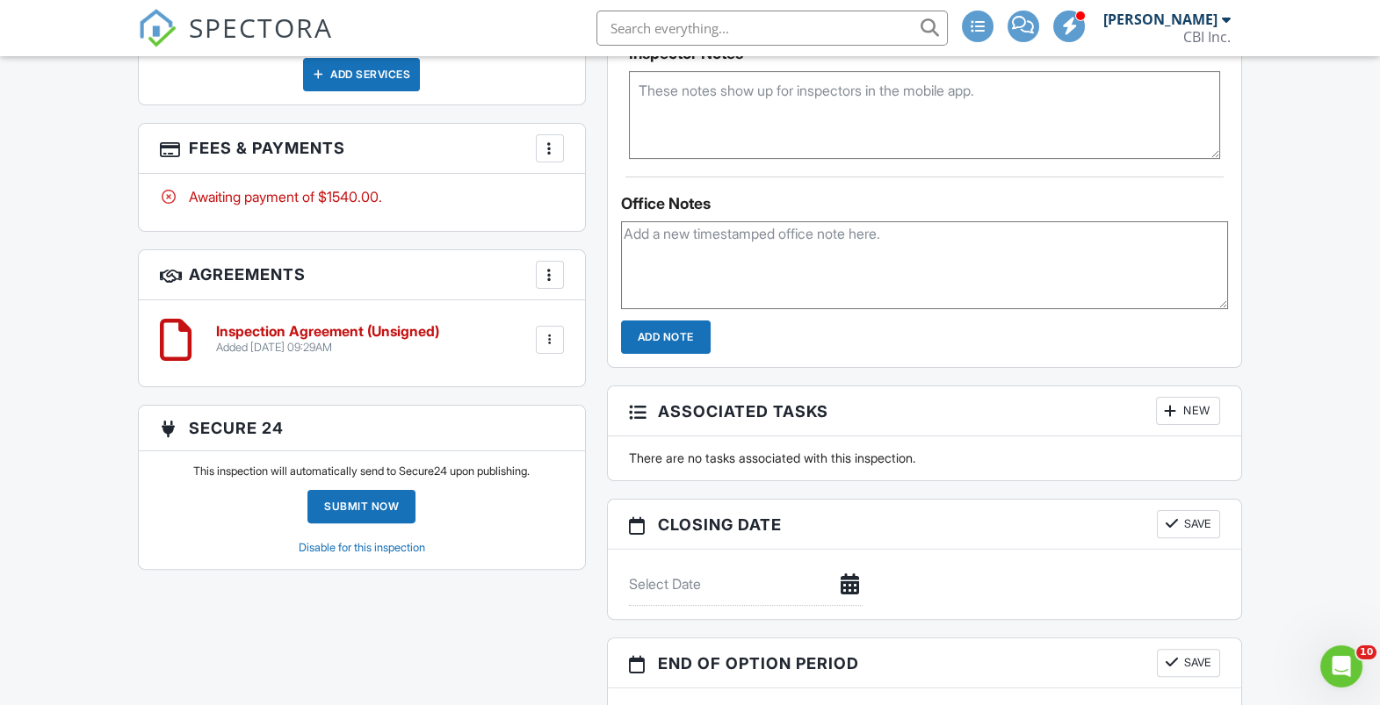
click at [743, 259] on textarea at bounding box center [924, 265] width 607 height 88
type textarea "w"
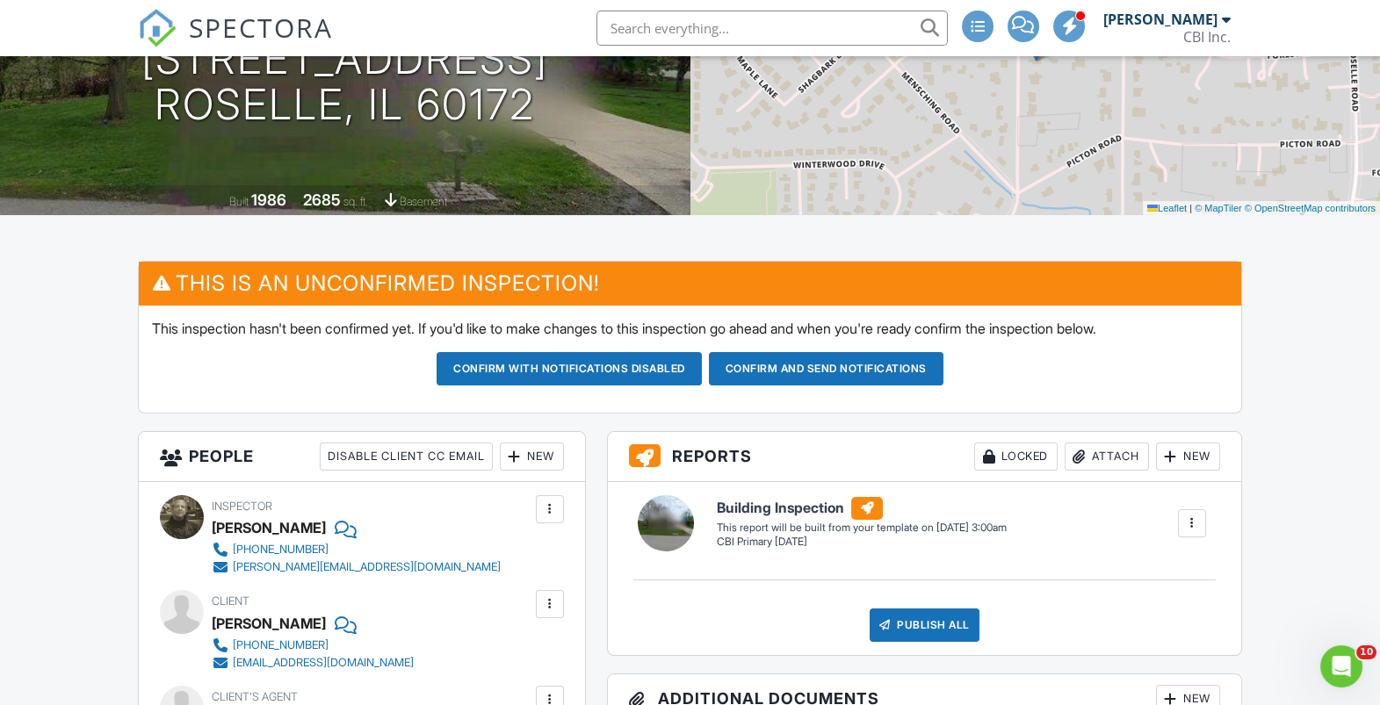
scroll to position [230, 0]
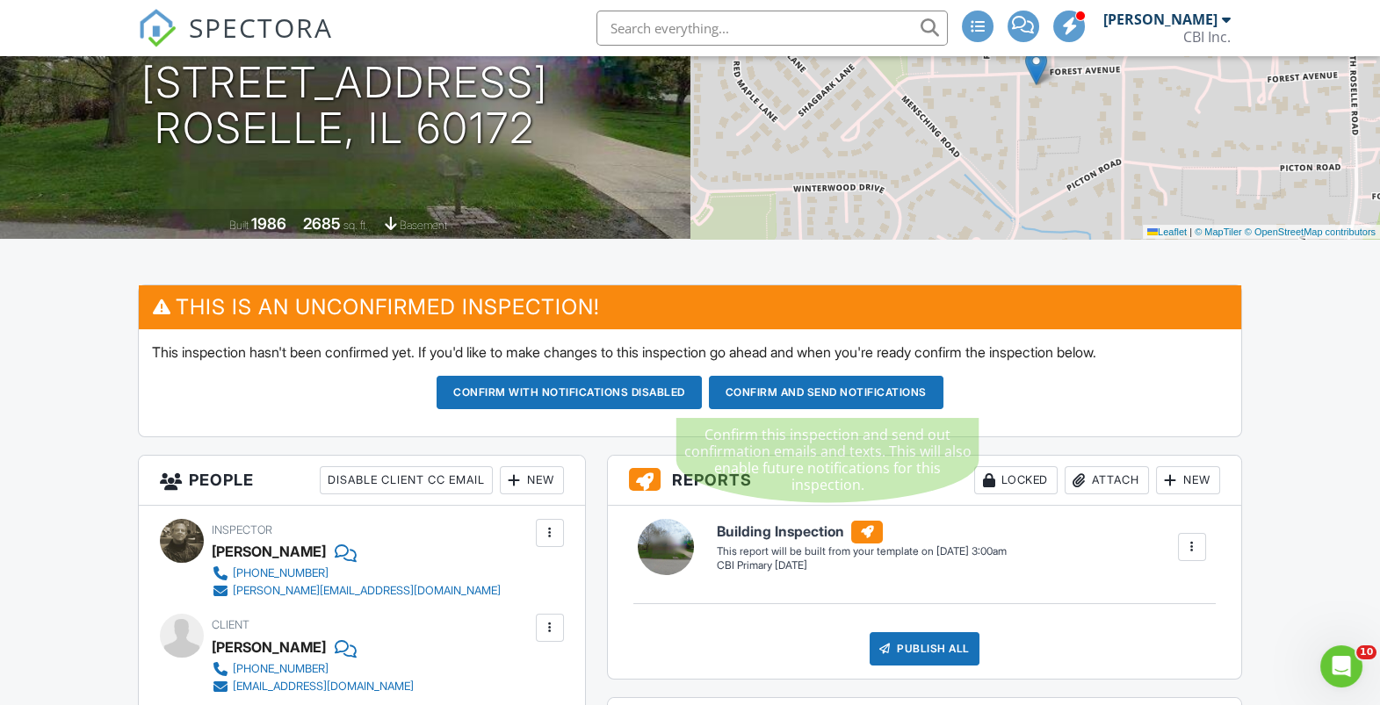
click at [702, 387] on button "Confirm and send notifications" at bounding box center [569, 392] width 265 height 33
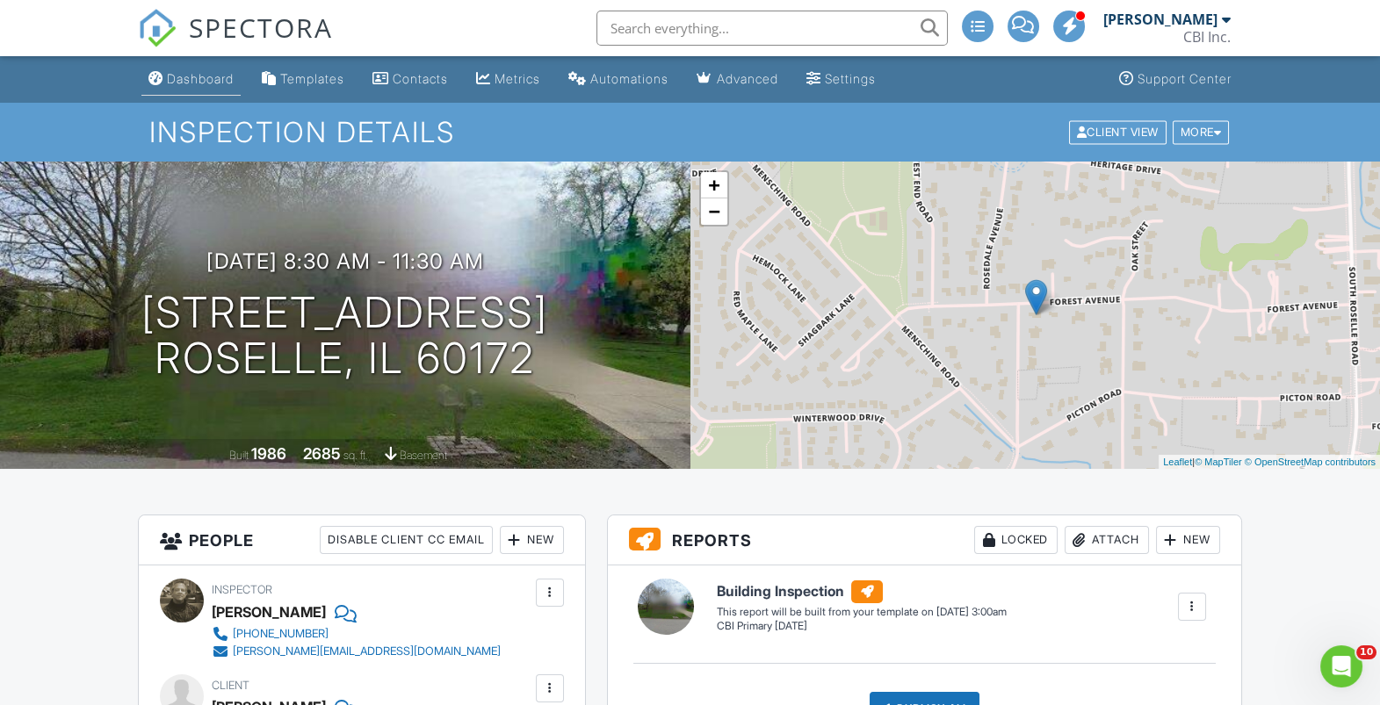
click at [195, 83] on div "Dashboard" at bounding box center [200, 78] width 67 height 15
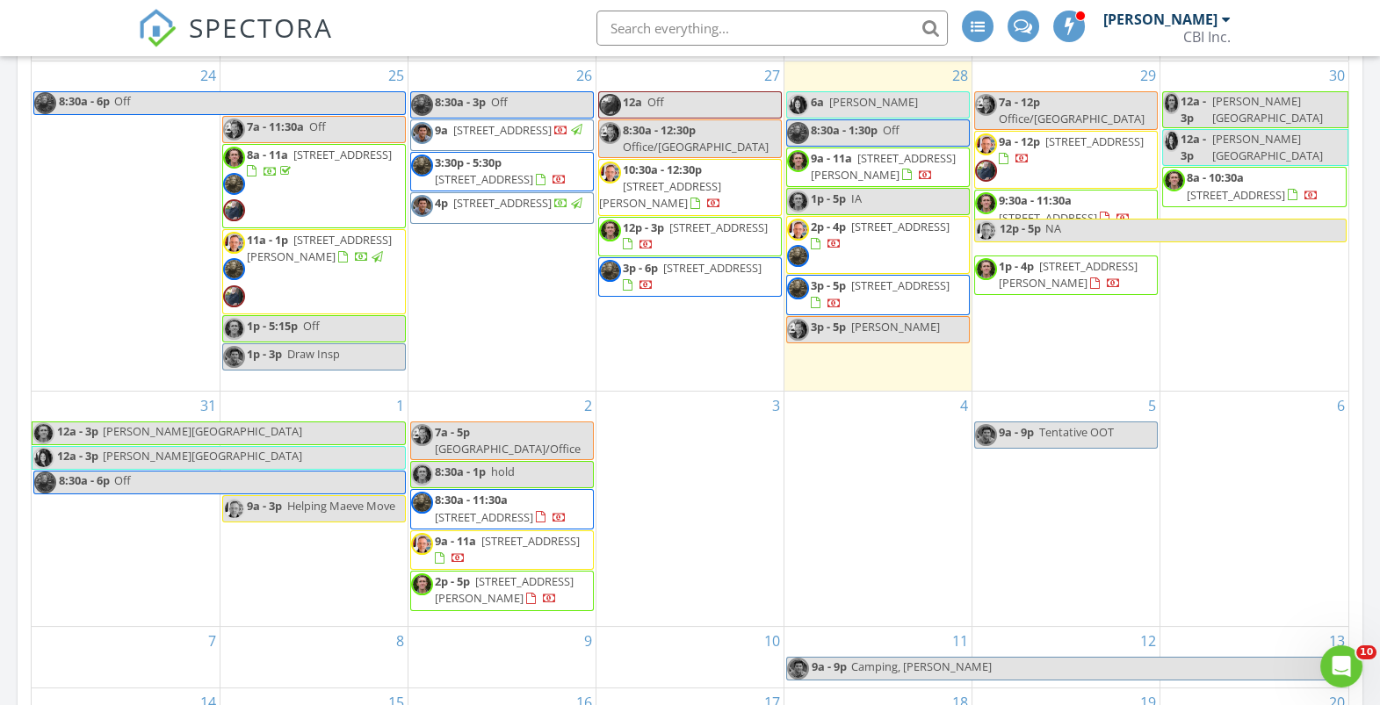
scroll to position [336, 0]
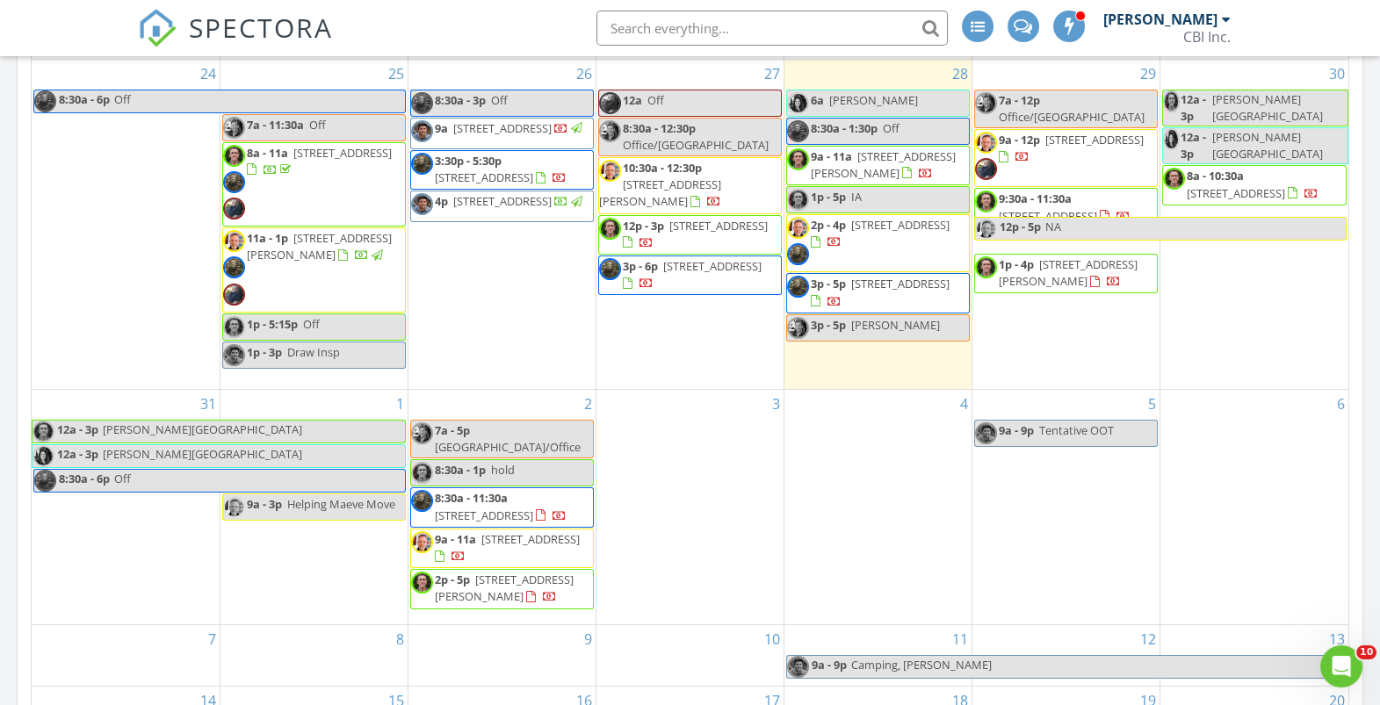
click at [1038, 269] on span "2648 N Whipple St, Chicago 60647" at bounding box center [1068, 273] width 139 height 33
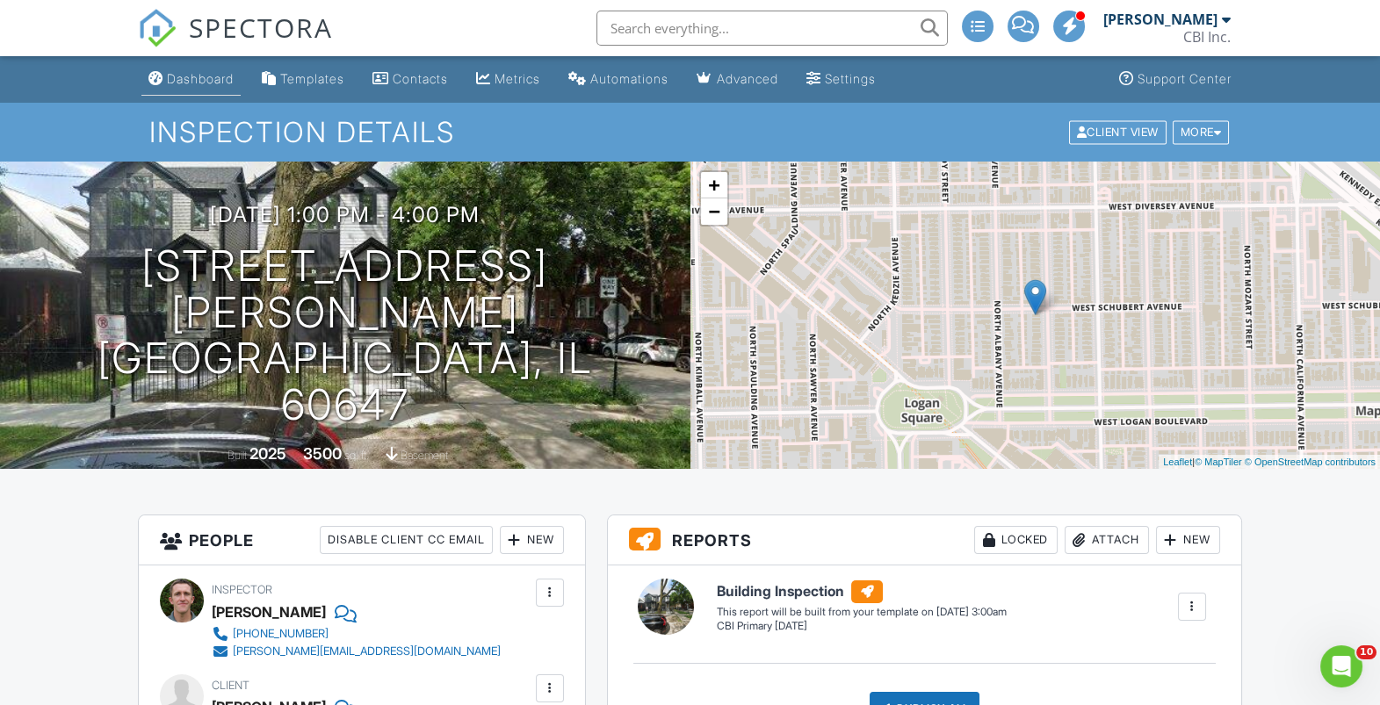
click at [206, 73] on div "Dashboard" at bounding box center [200, 78] width 67 height 15
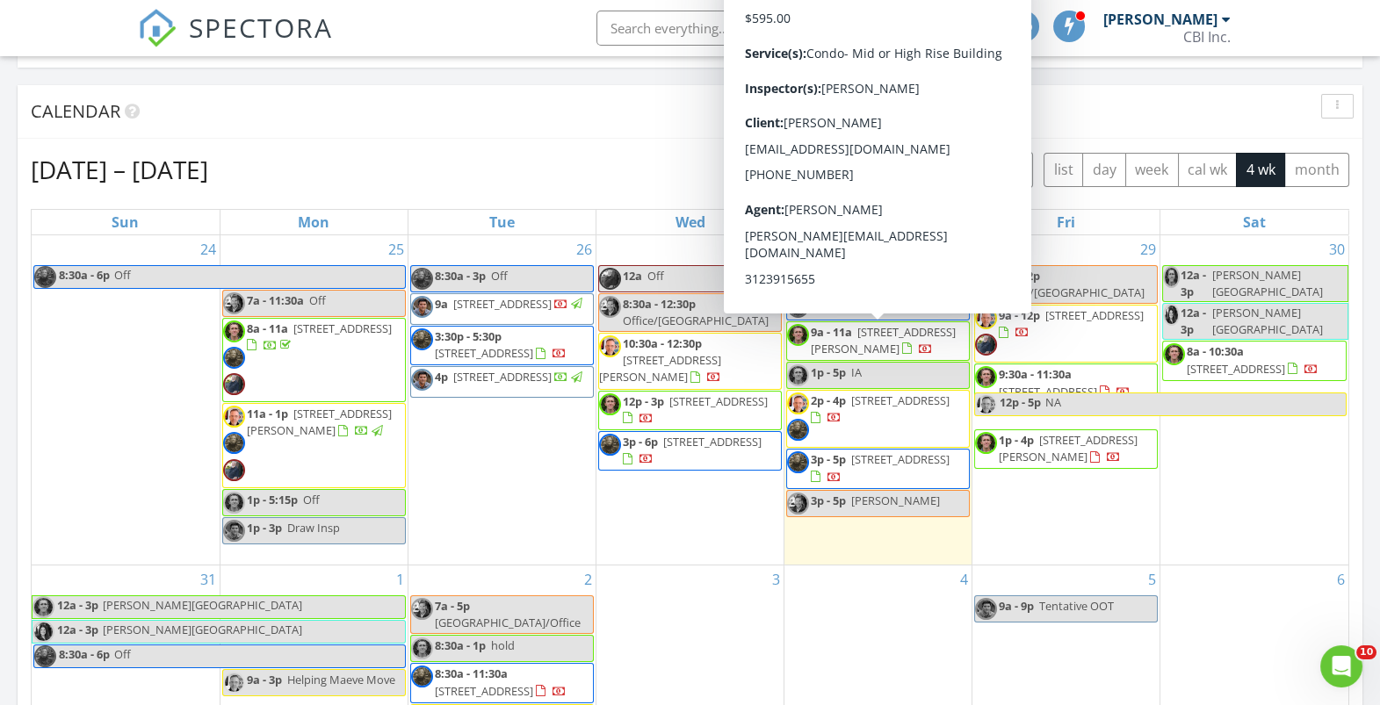
scroll to position [170, 0]
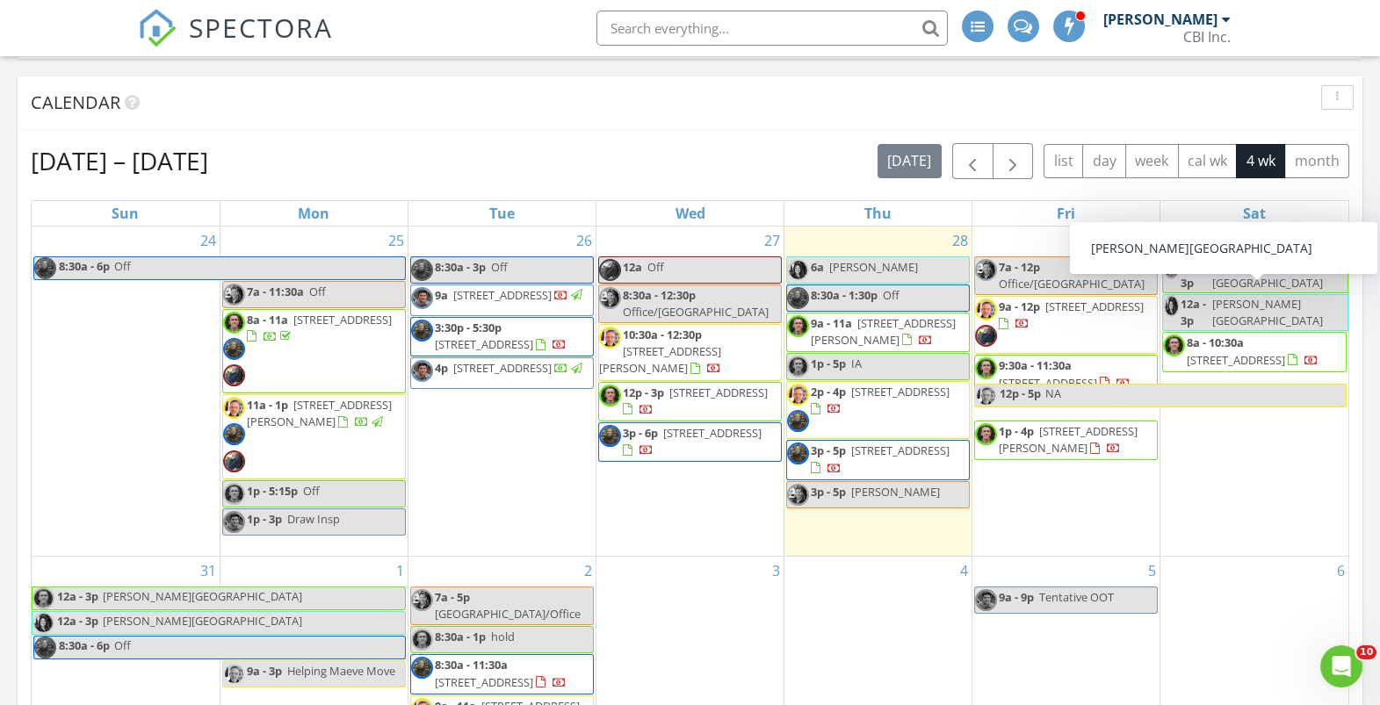
click at [696, 98] on div "Calendar" at bounding box center [677, 103] width 1292 height 26
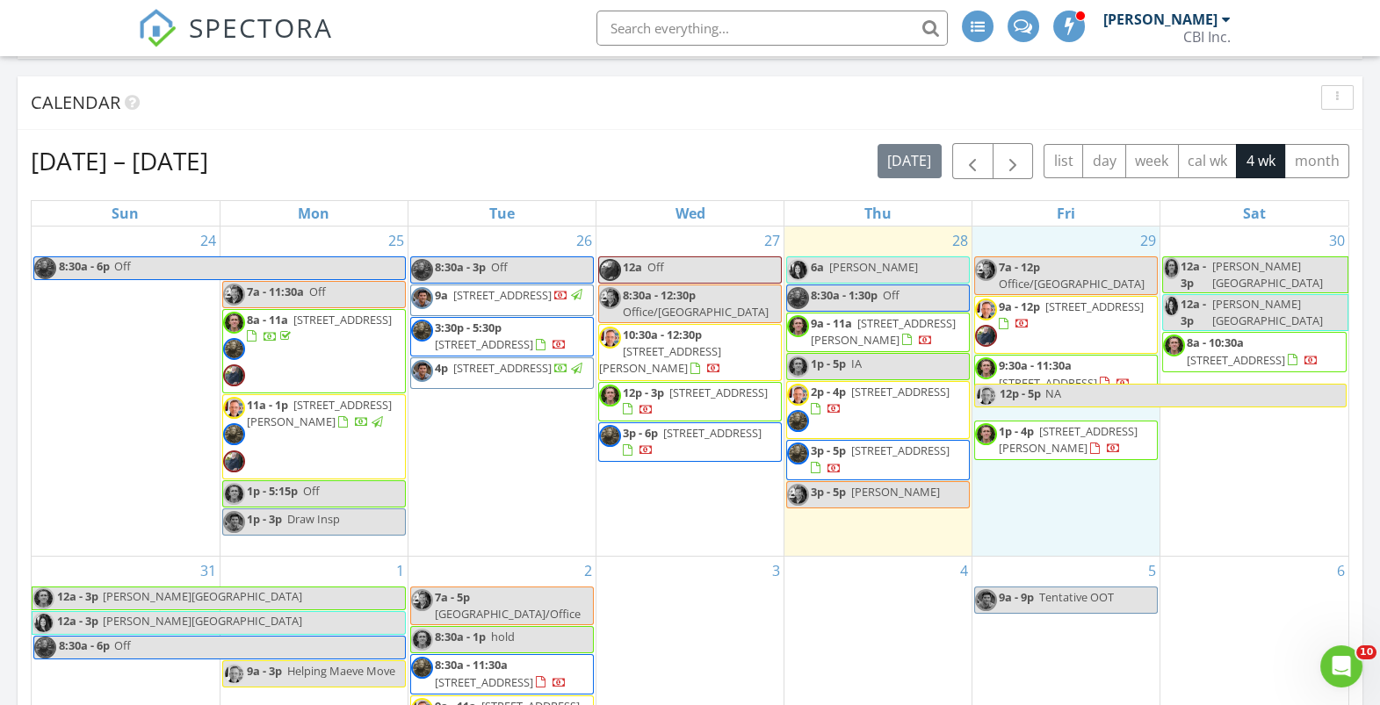
click at [1038, 481] on div "29 7a - 12p Office/[GEOGRAPHIC_DATA] 9a - 12p [STREET_ADDRESS] 9:30a - 11:30a […" at bounding box center [1066, 391] width 187 height 329
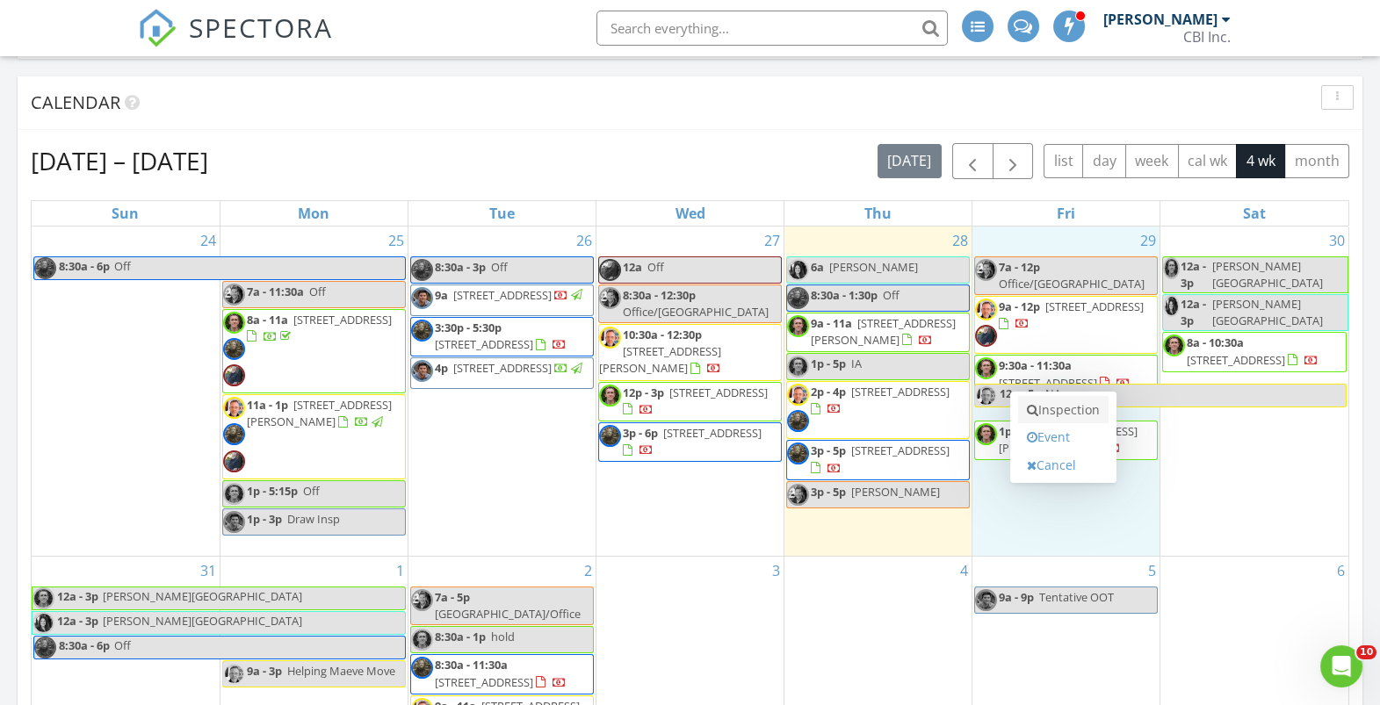
click at [1050, 409] on link "Inspection" at bounding box center [1063, 410] width 90 height 28
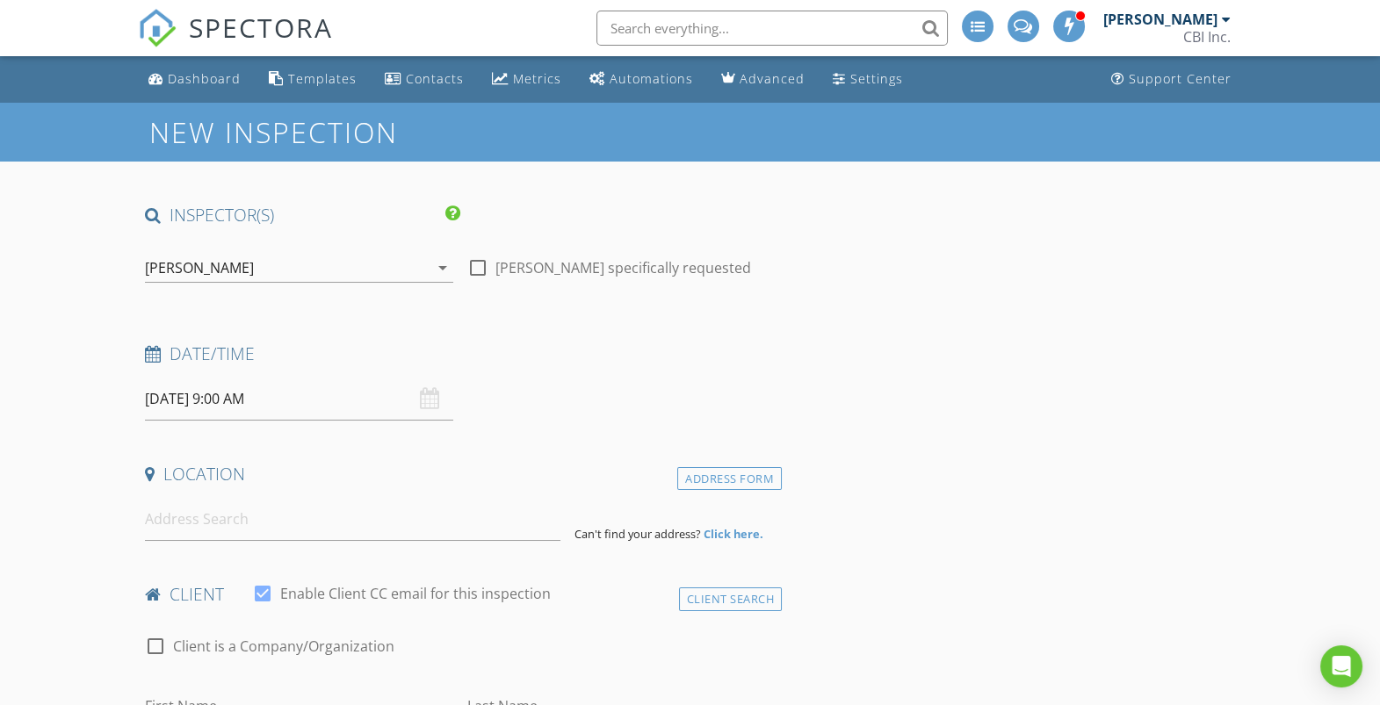
click at [337, 271] on div "[PERSON_NAME]" at bounding box center [287, 268] width 284 height 28
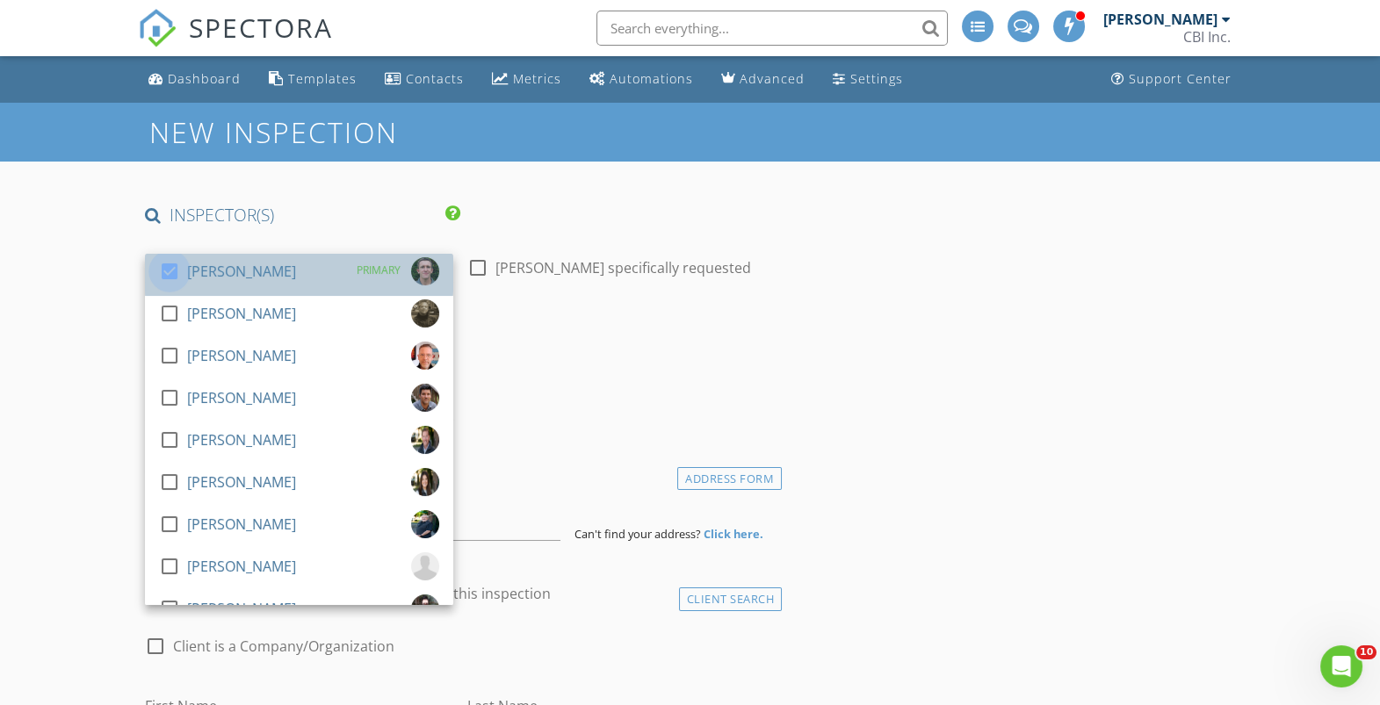
click at [170, 269] on div at bounding box center [170, 272] width 30 height 30
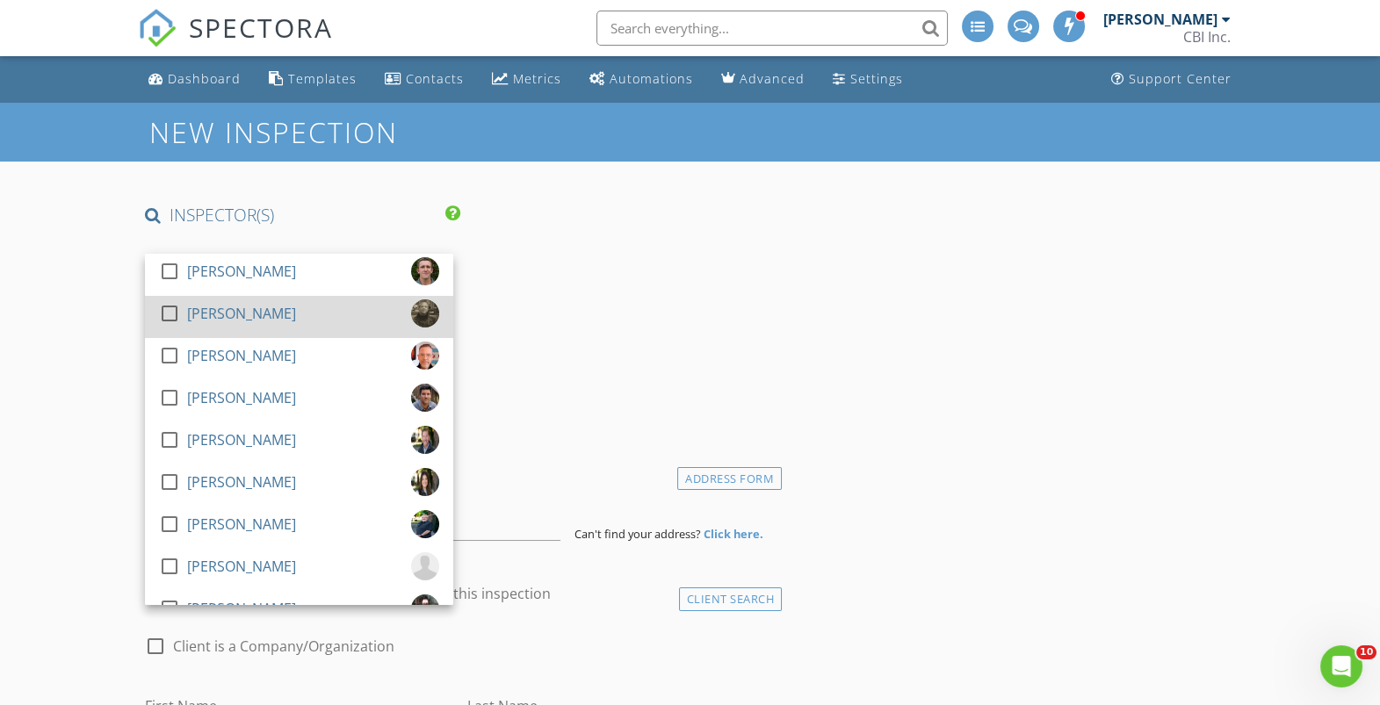
click at [170, 310] on div at bounding box center [170, 314] width 30 height 30
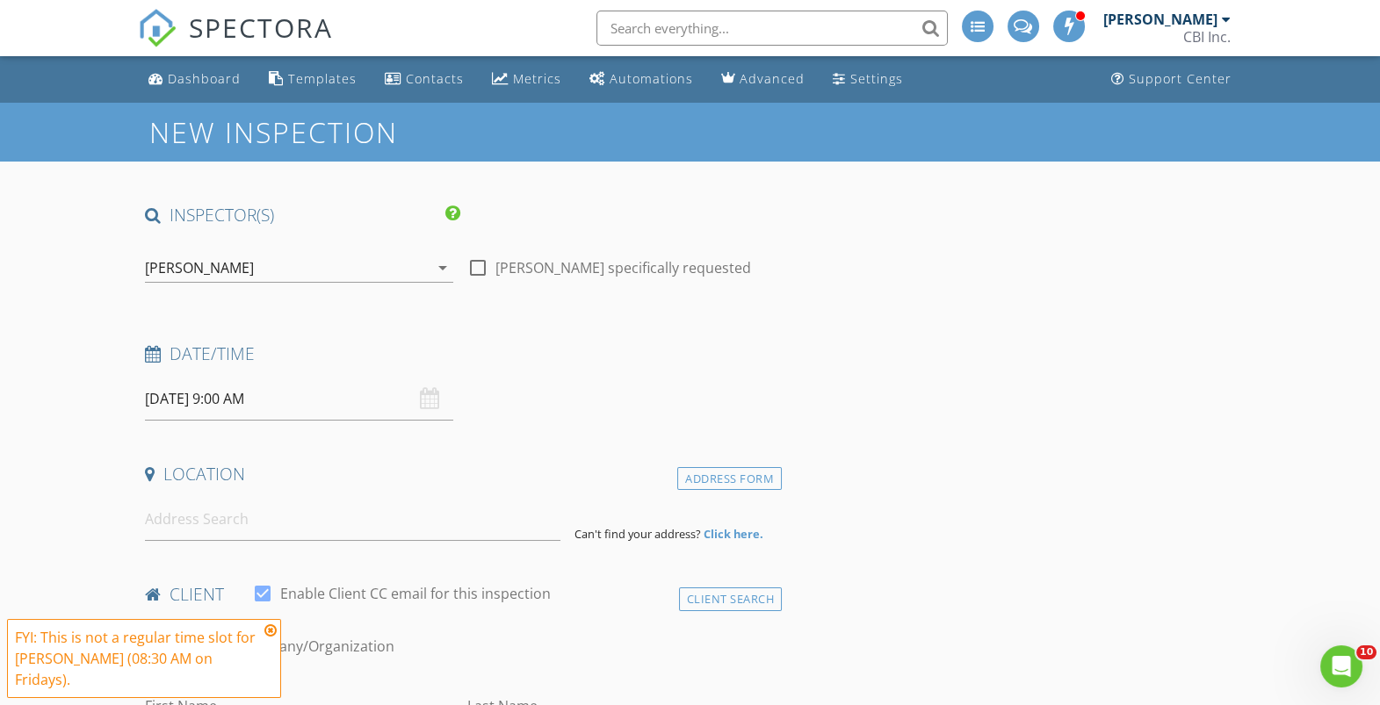
click at [197, 406] on input "08/29/2025 9:00 AM" at bounding box center [299, 399] width 308 height 43
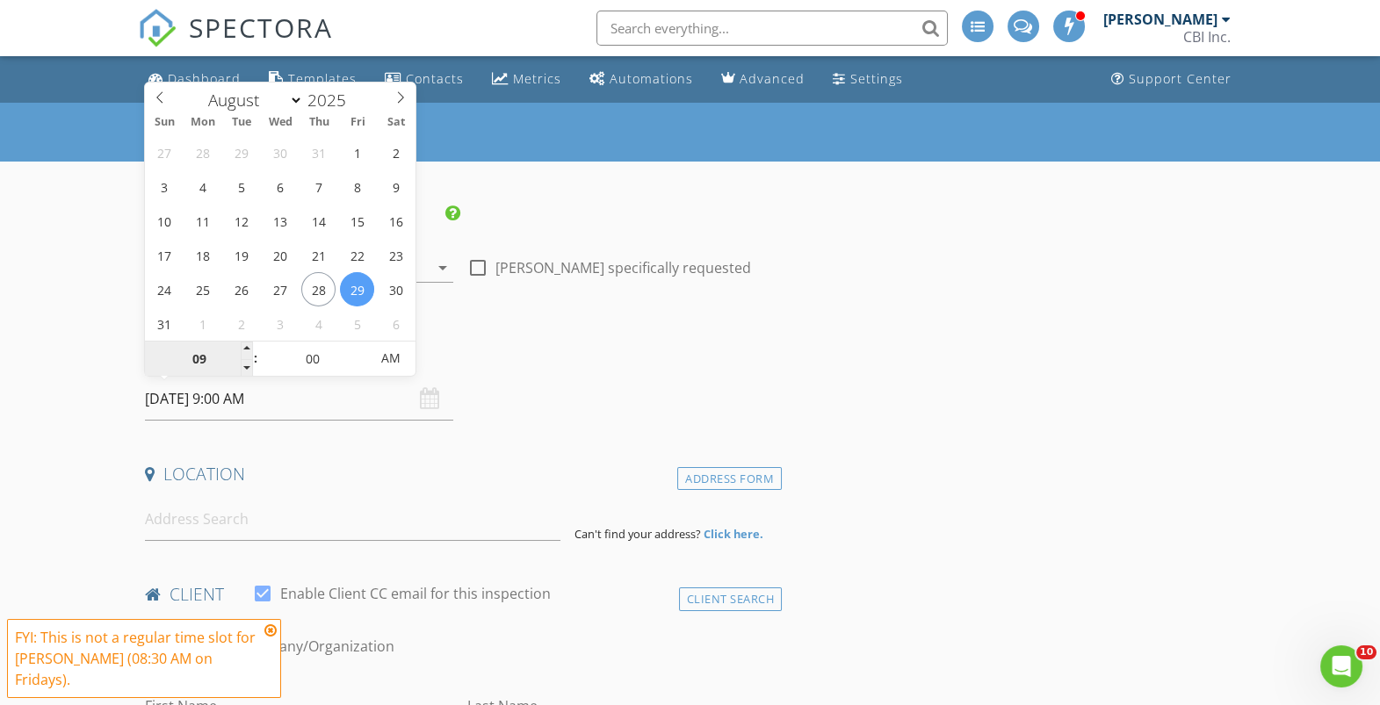
click at [198, 362] on input "09" at bounding box center [199, 359] width 108 height 35
type input "11"
type input "[DATE] 11:00 AM"
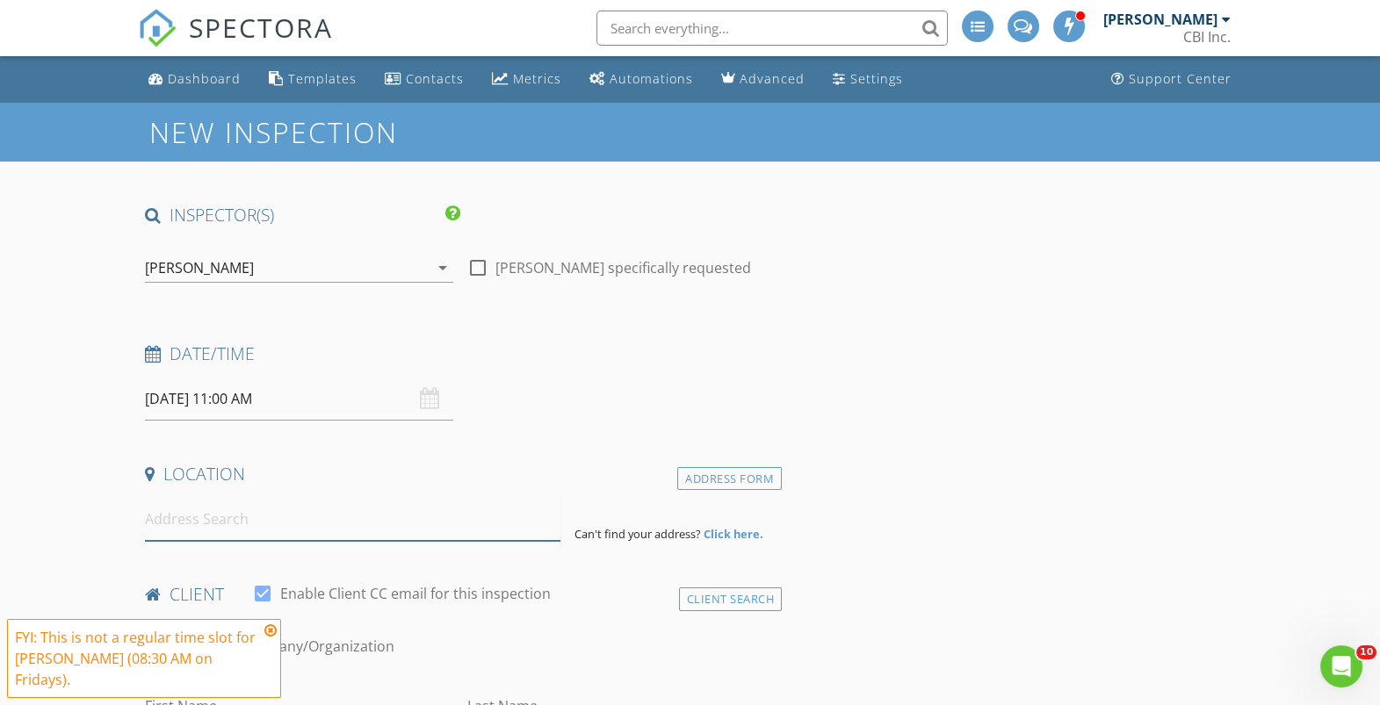
click at [258, 528] on input at bounding box center [353, 519] width 416 height 43
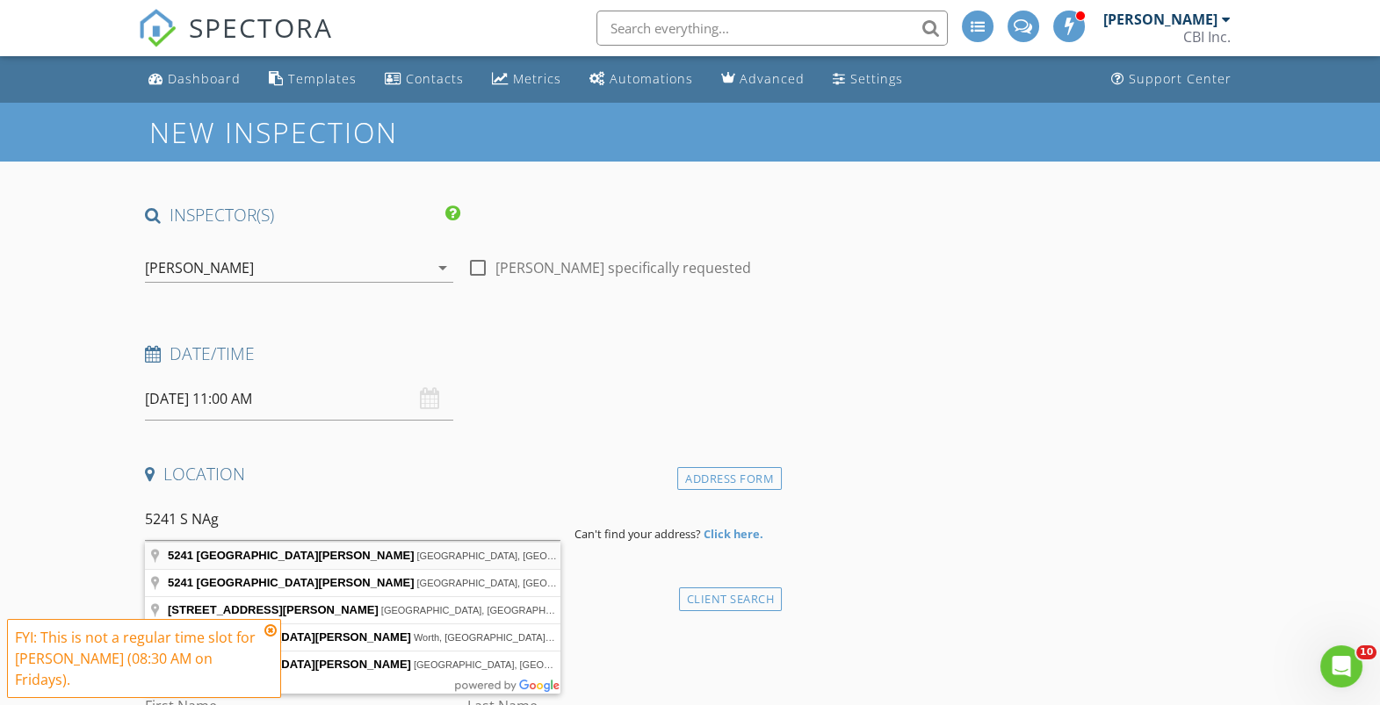
type input "5241 South Nagle Avenue, Chicago, IL, USA"
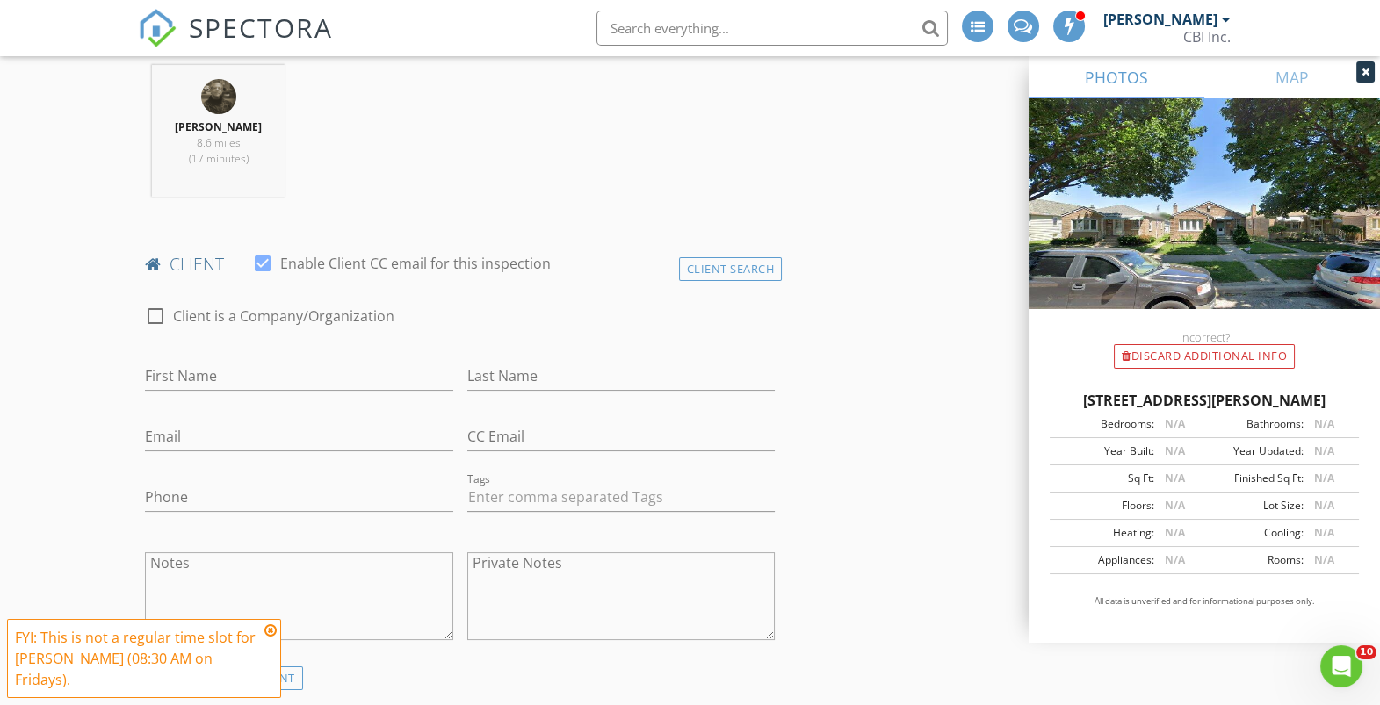
scroll to position [710, 0]
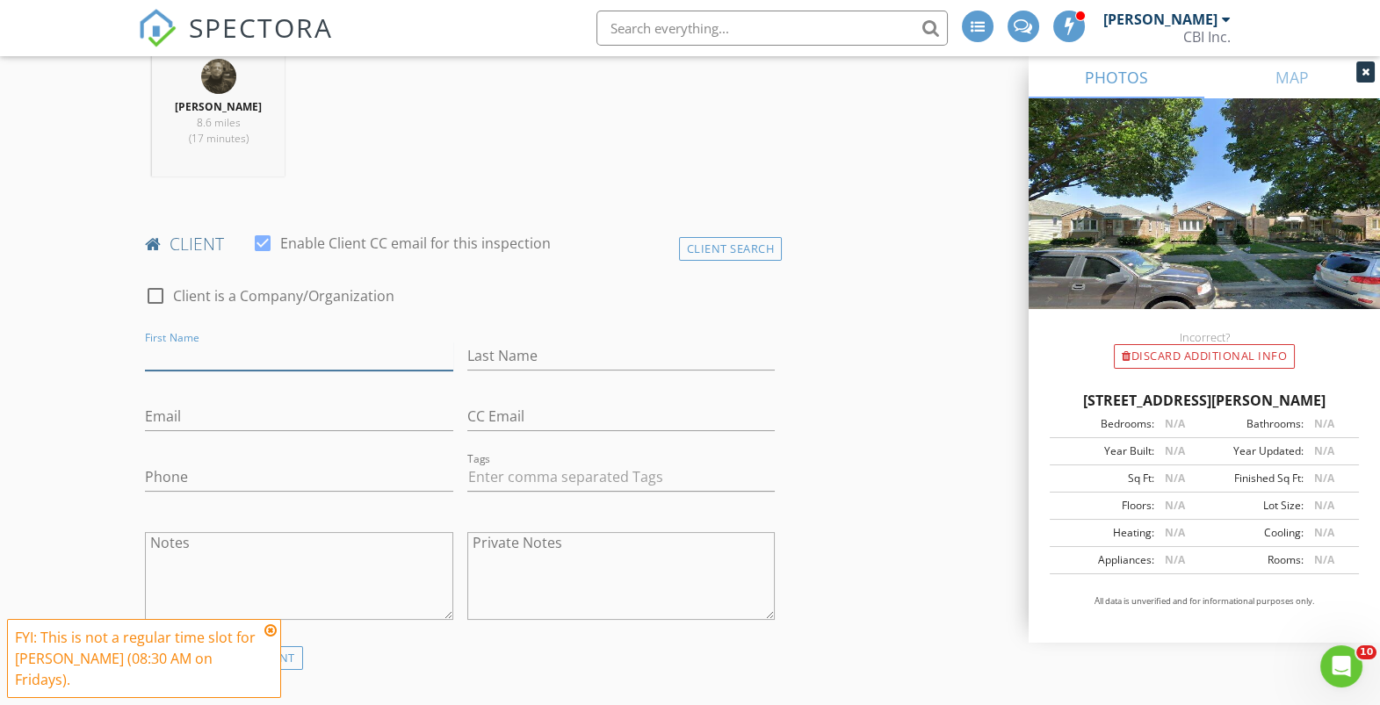
click at [284, 353] on input "First Name" at bounding box center [299, 356] width 308 height 29
type input "Olivia"
type input "Tkachuk"
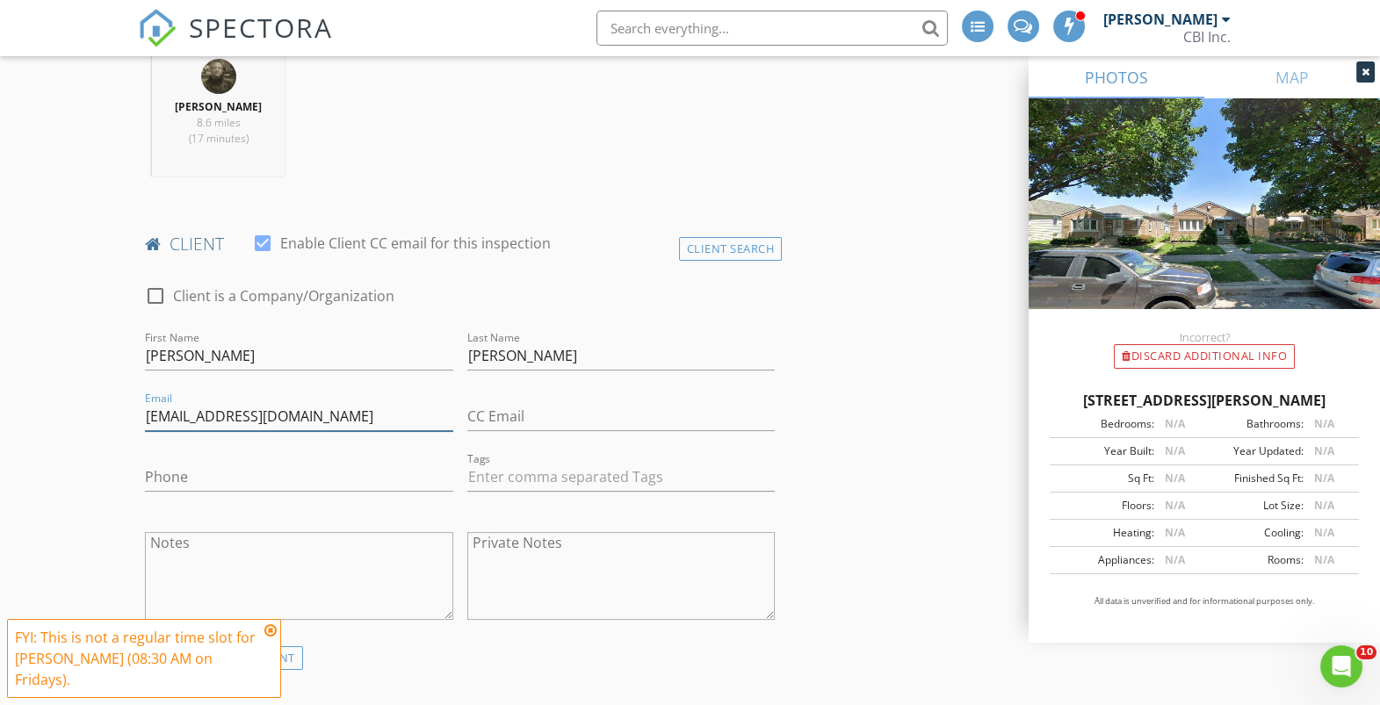
type input "24actionplumbing@gmail.com"
click at [200, 479] on input "Phone" at bounding box center [299, 477] width 308 height 29
type input "773-476-6666"
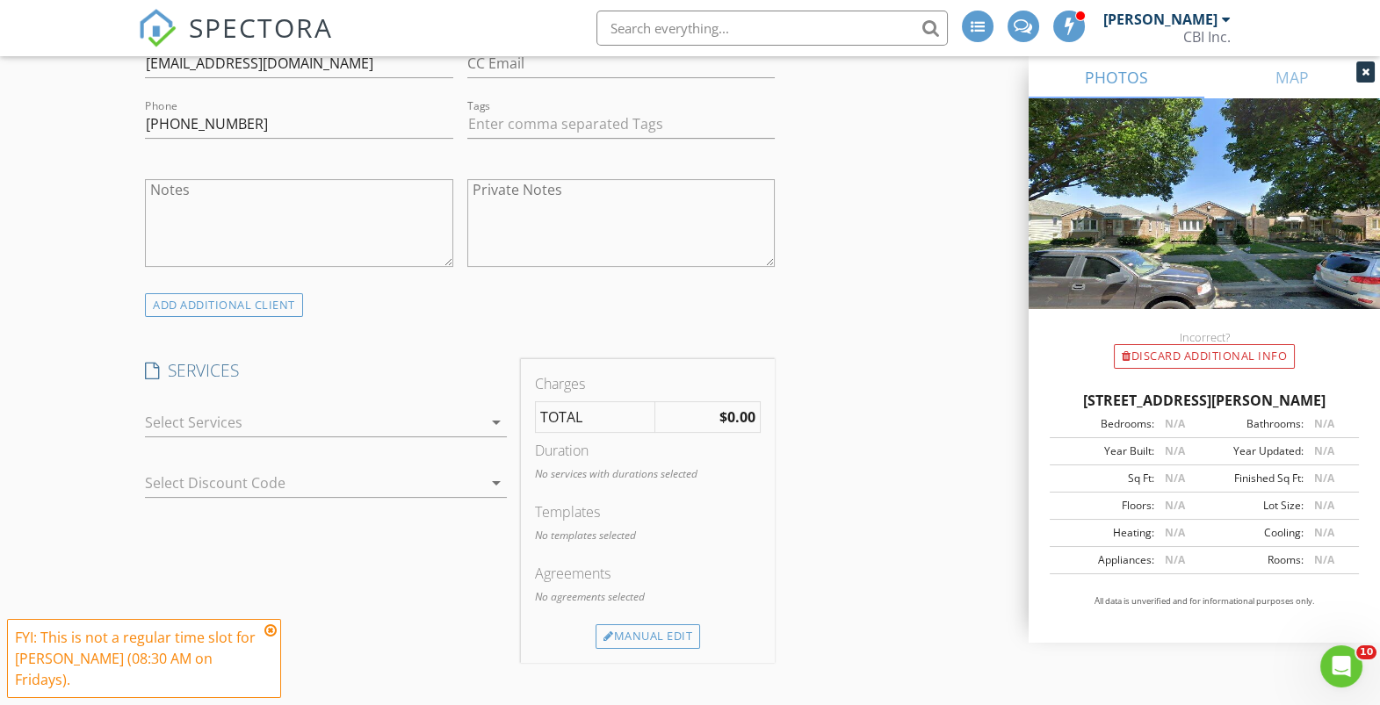
scroll to position [1070, 0]
click at [415, 408] on div at bounding box center [313, 415] width 337 height 28
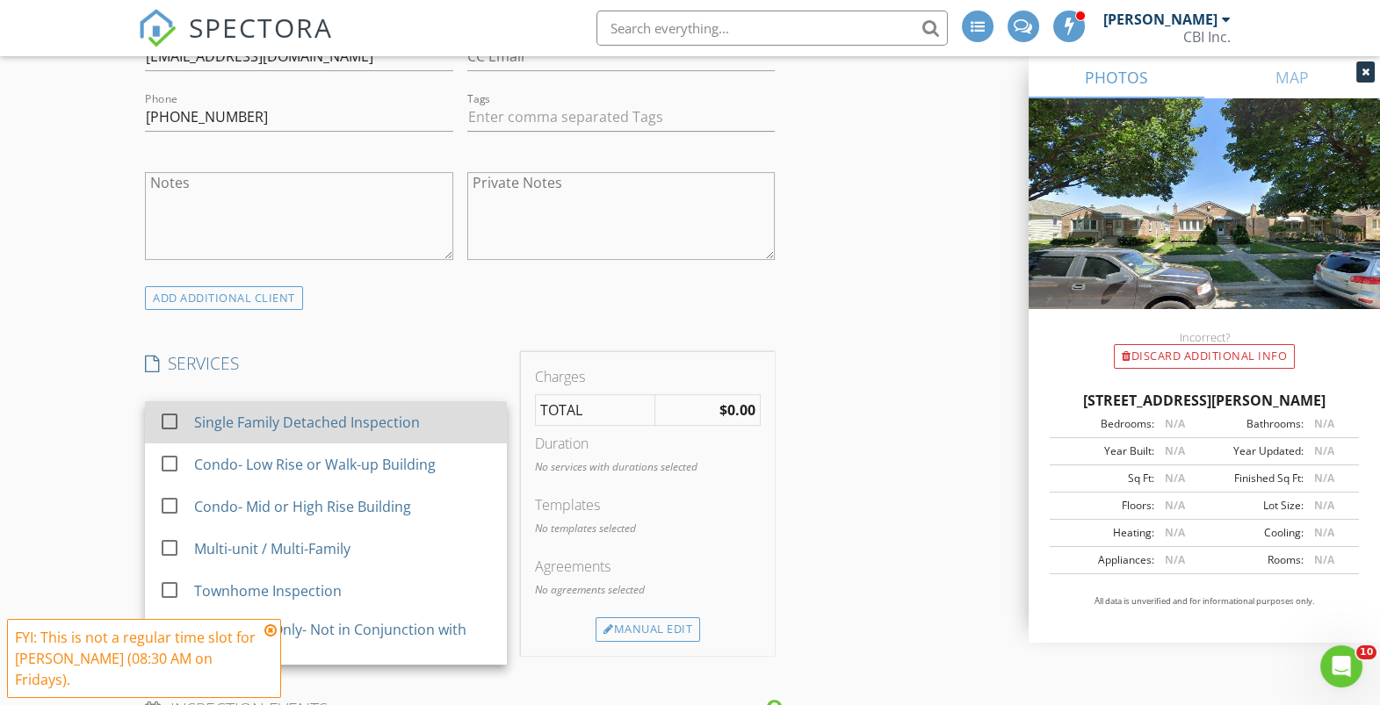
click at [170, 417] on div at bounding box center [170, 422] width 30 height 30
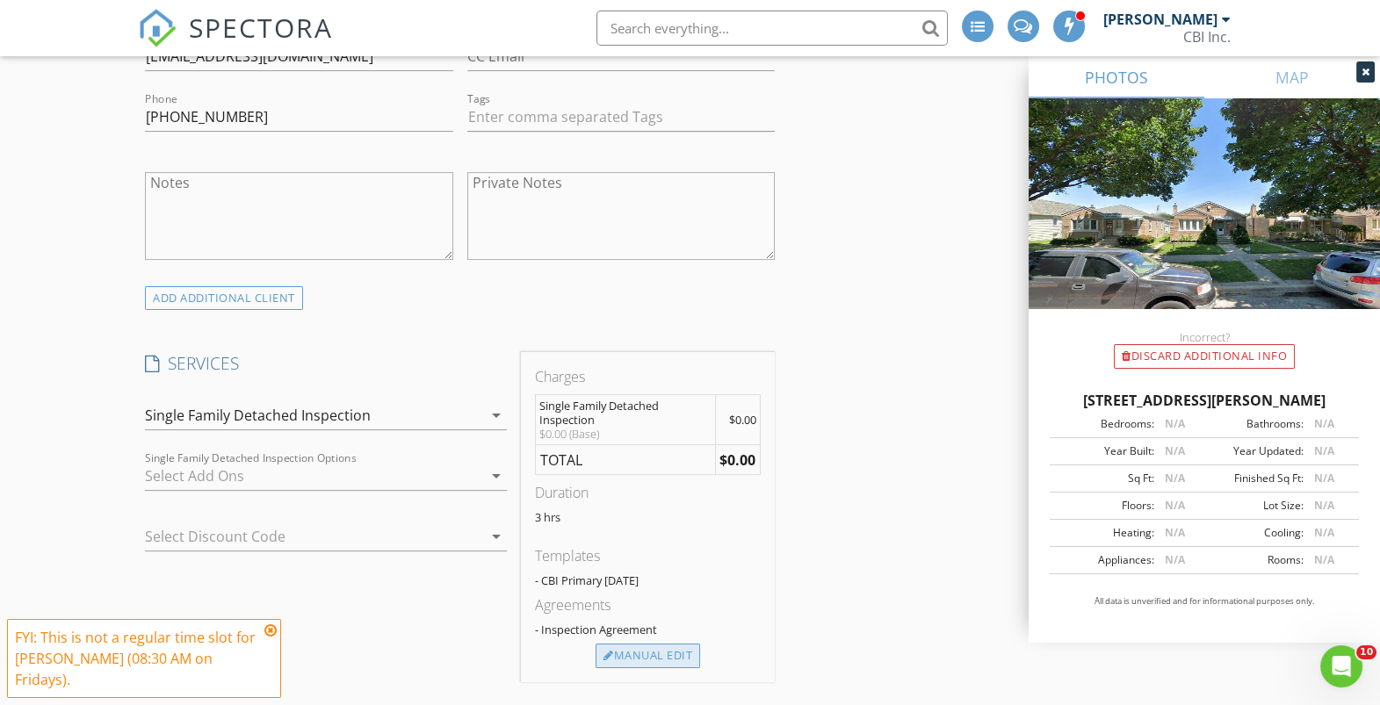
click at [636, 655] on div "Manual Edit" at bounding box center [648, 656] width 105 height 25
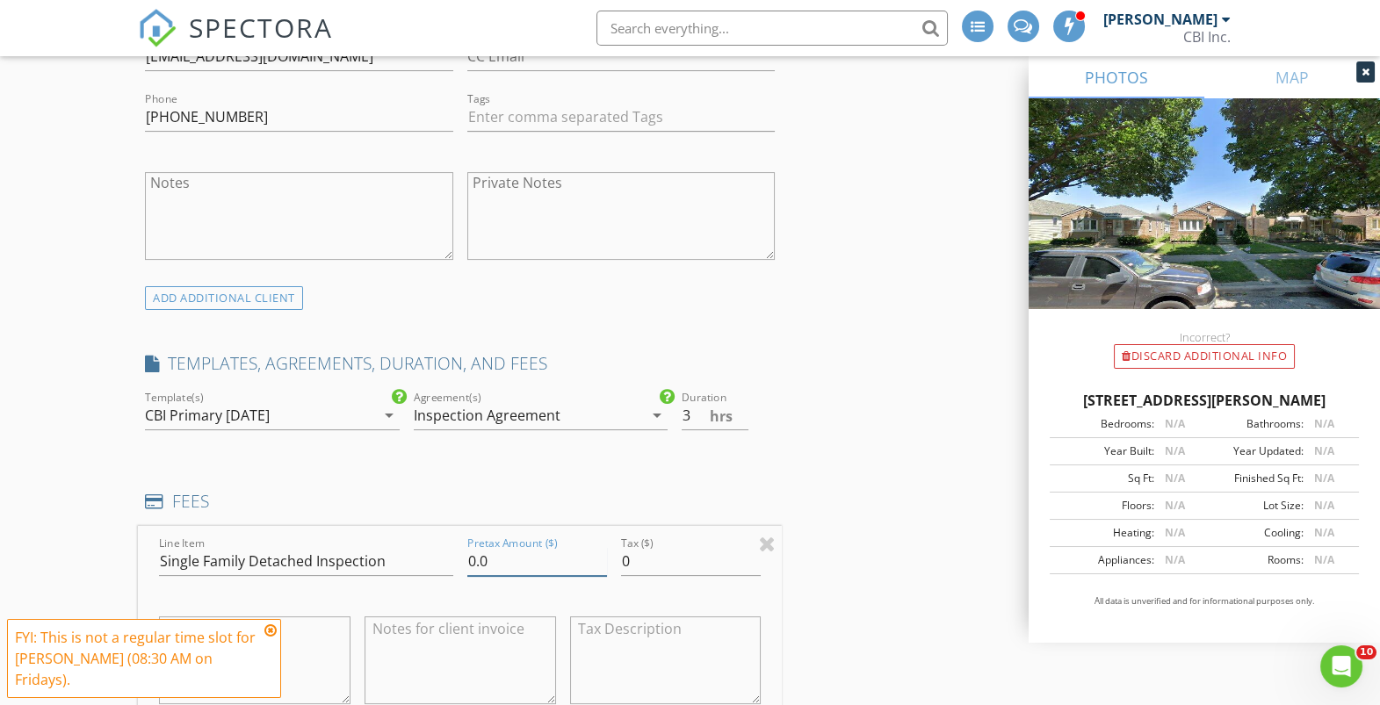
click at [487, 565] on input "0.0" at bounding box center [537, 561] width 140 height 29
type input "850"
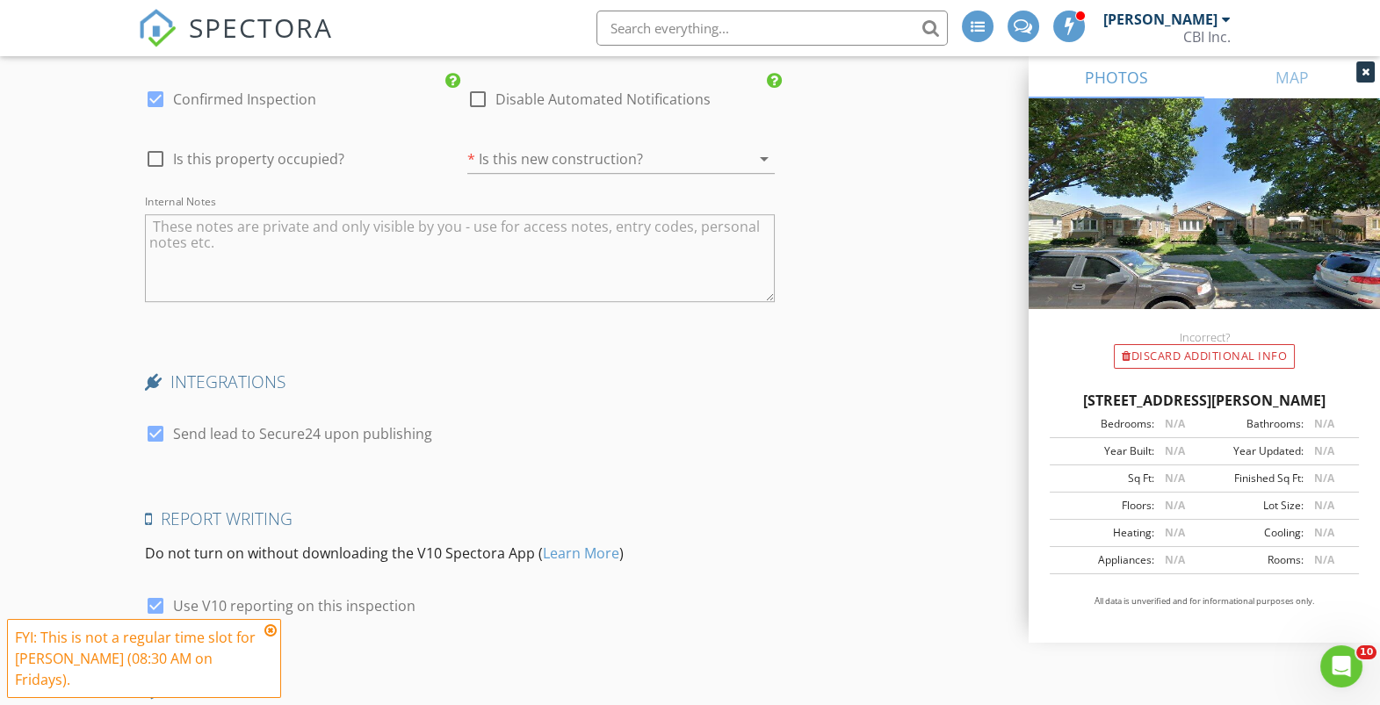
scroll to position [3001, 0]
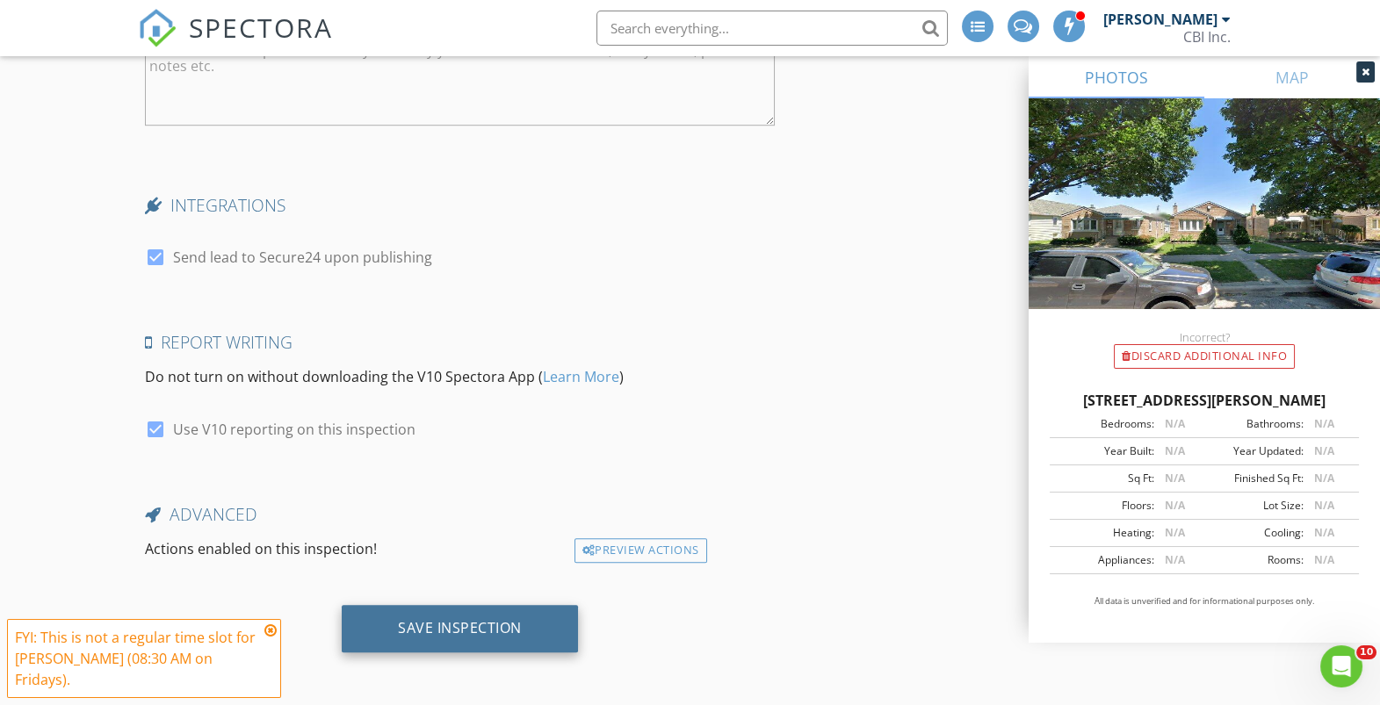
click at [492, 624] on div "Save Inspection" at bounding box center [460, 628] width 124 height 18
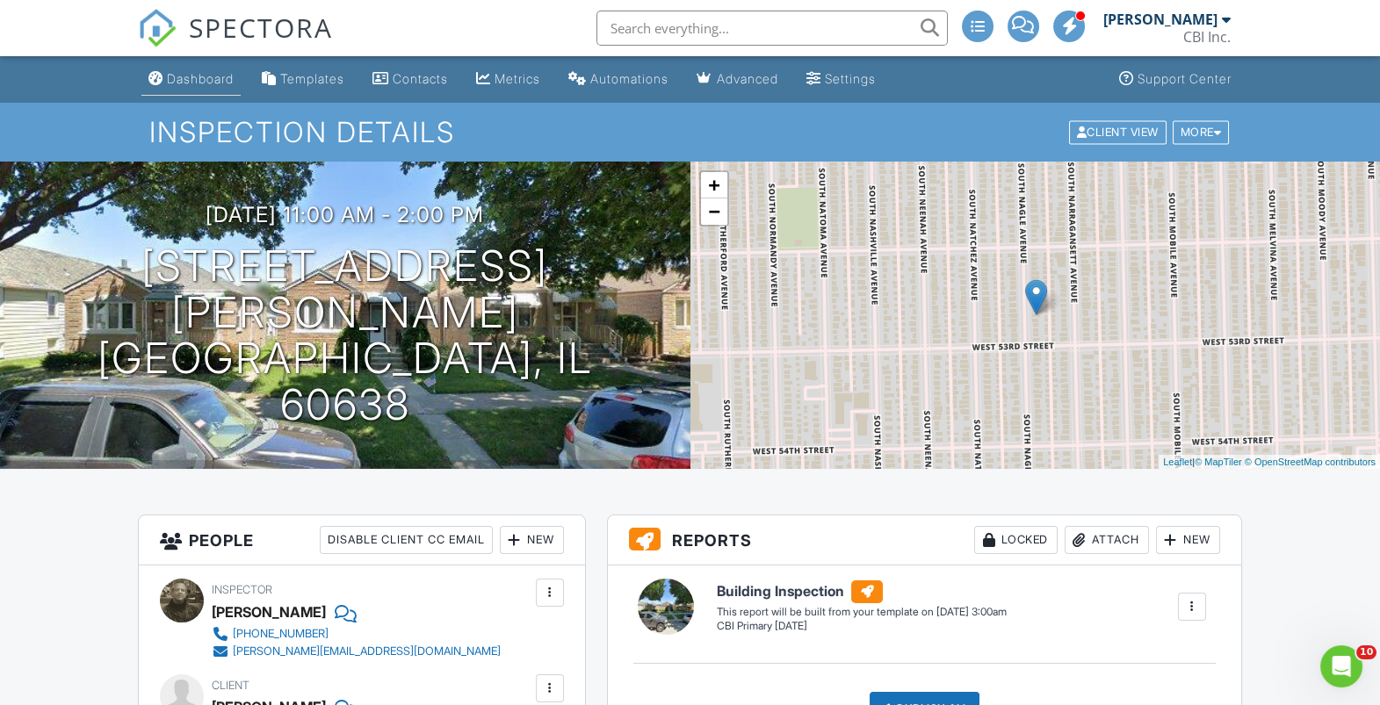
click at [206, 81] on div "Dashboard" at bounding box center [200, 78] width 67 height 15
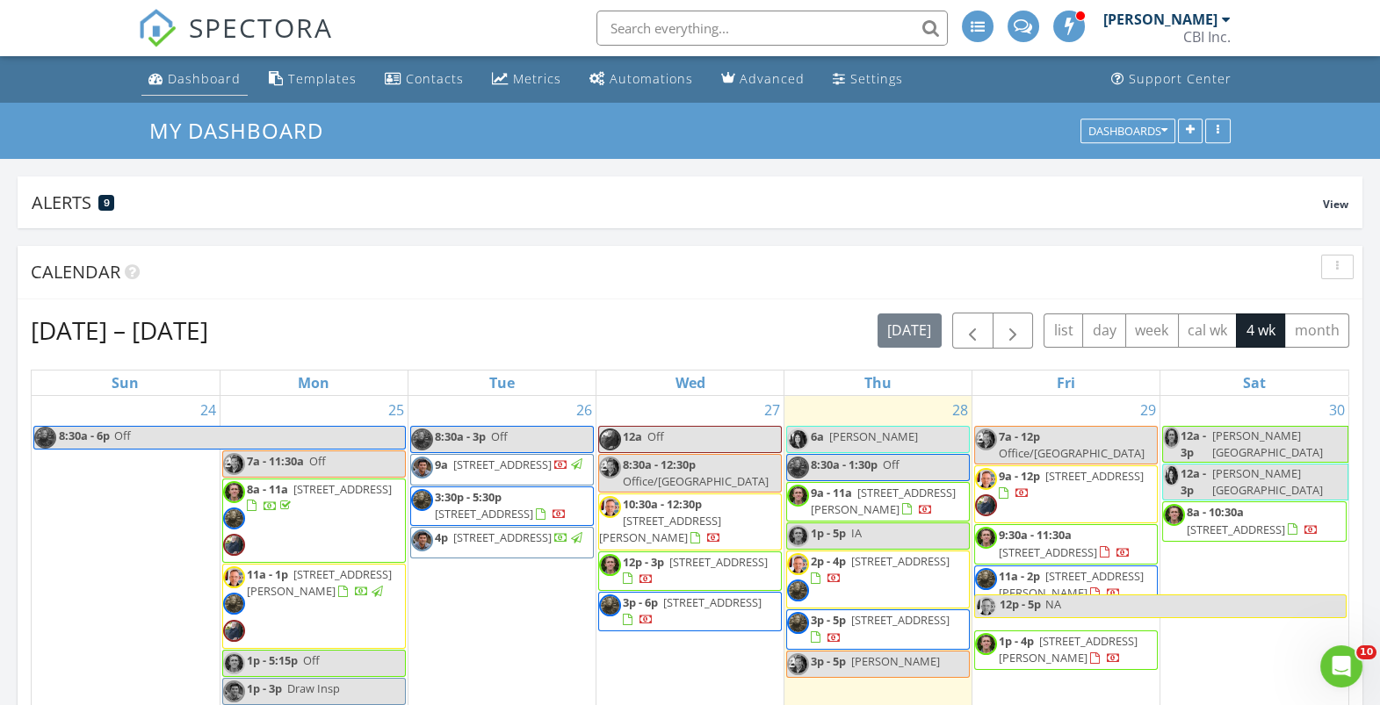
click at [182, 92] on link "Dashboard" at bounding box center [194, 79] width 106 height 33
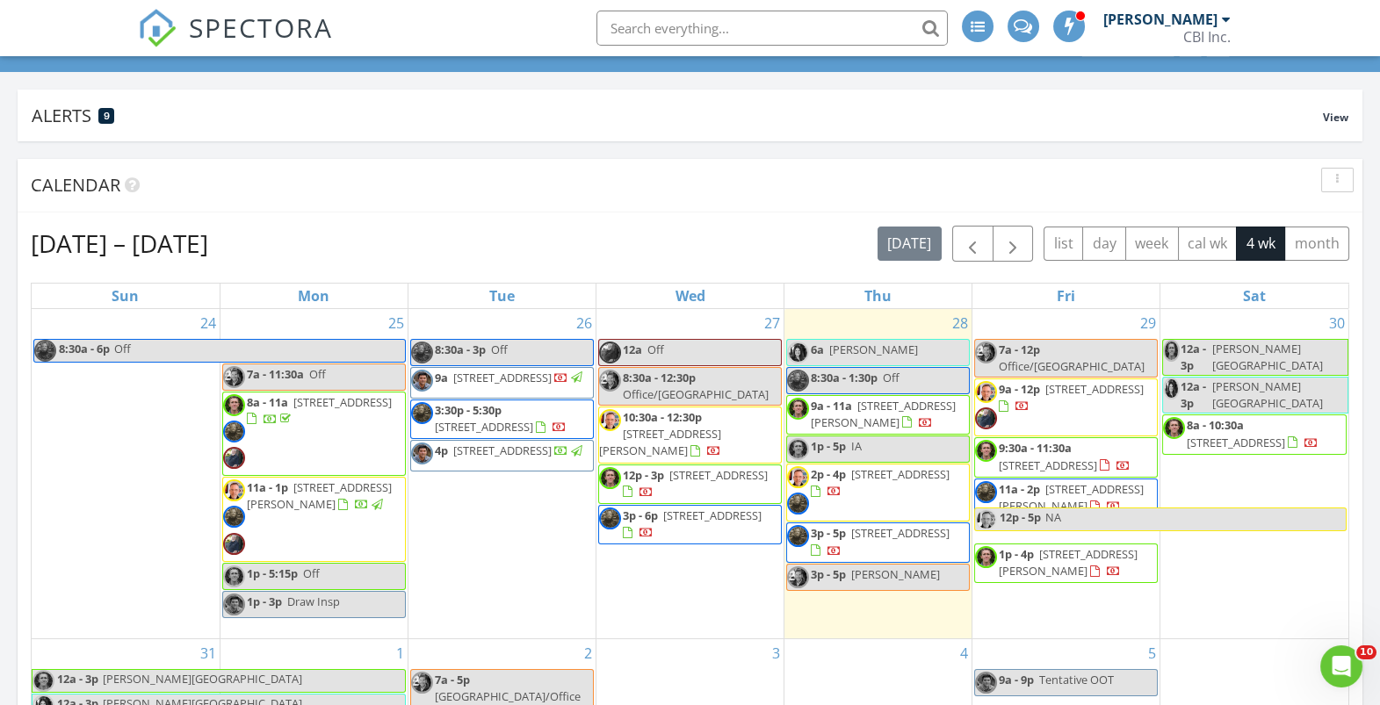
scroll to position [85, 0]
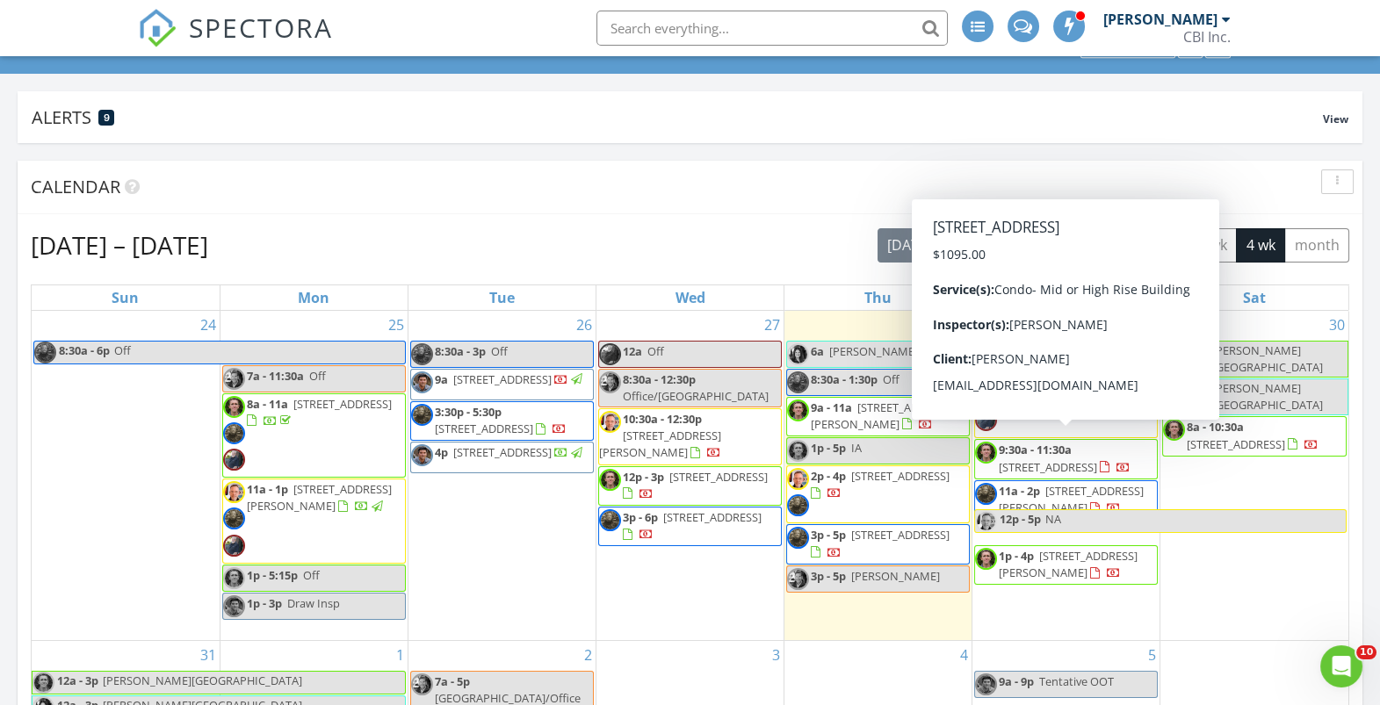
click at [1019, 442] on span "9:30a - 11:30a" at bounding box center [1035, 450] width 73 height 16
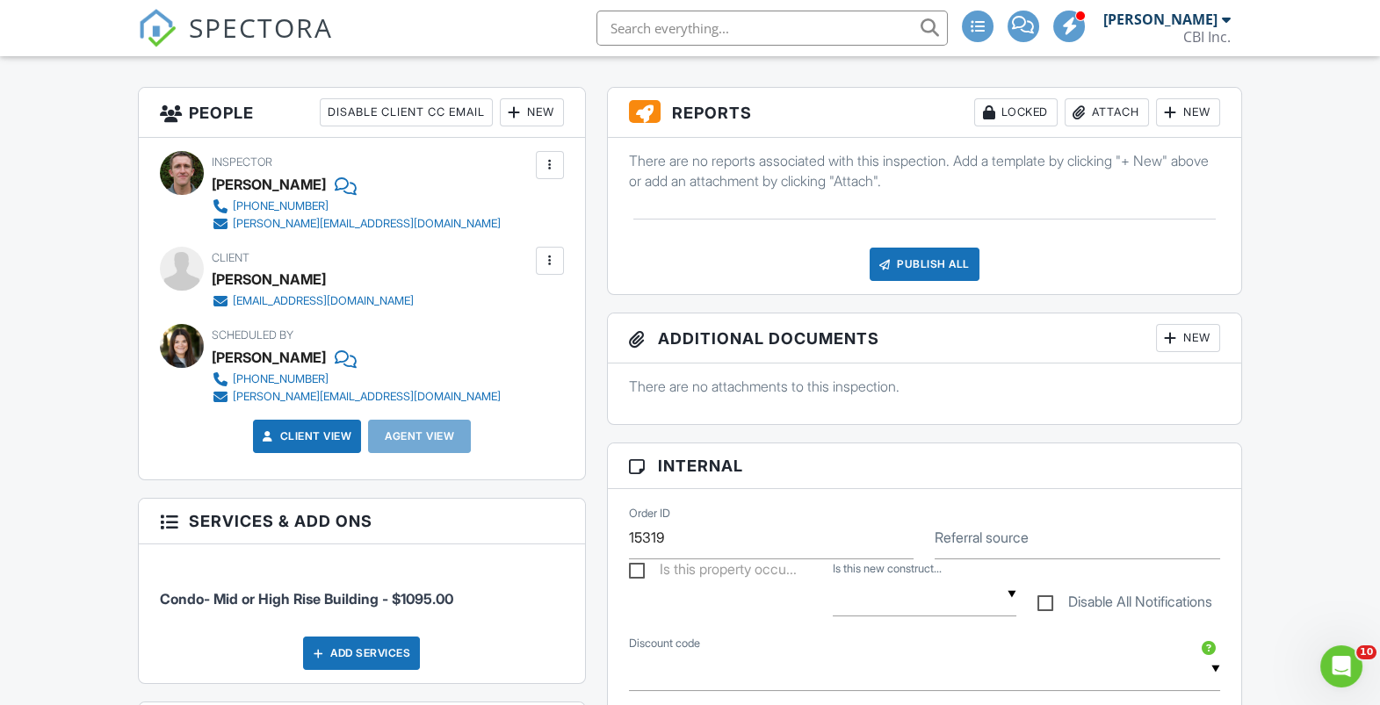
scroll to position [418, 0]
